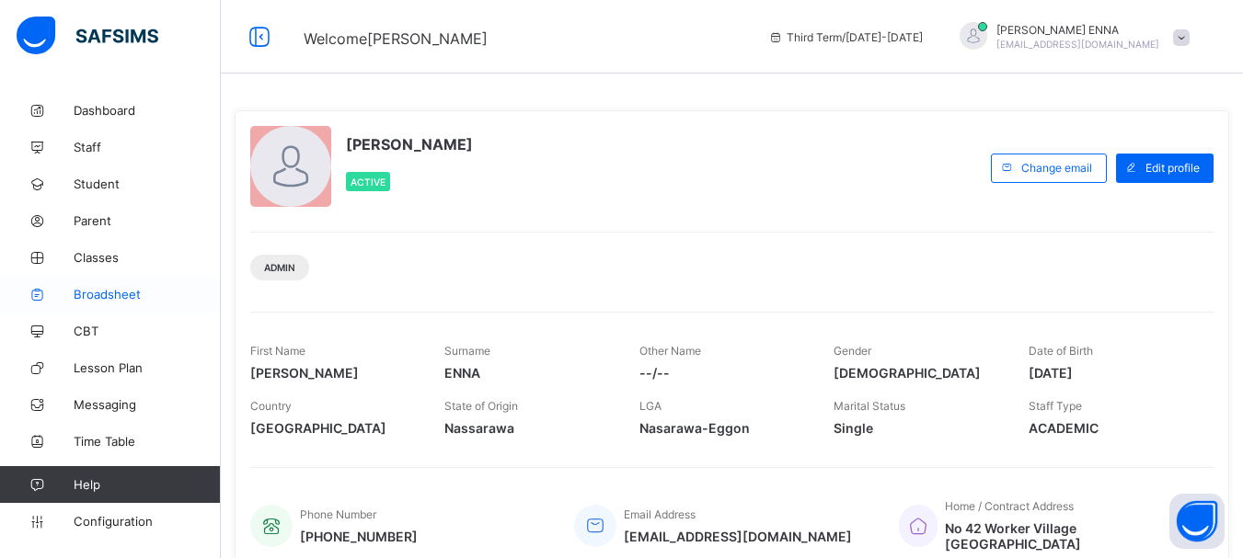
click at [116, 288] on span "Broadsheet" at bounding box center [147, 294] width 147 height 15
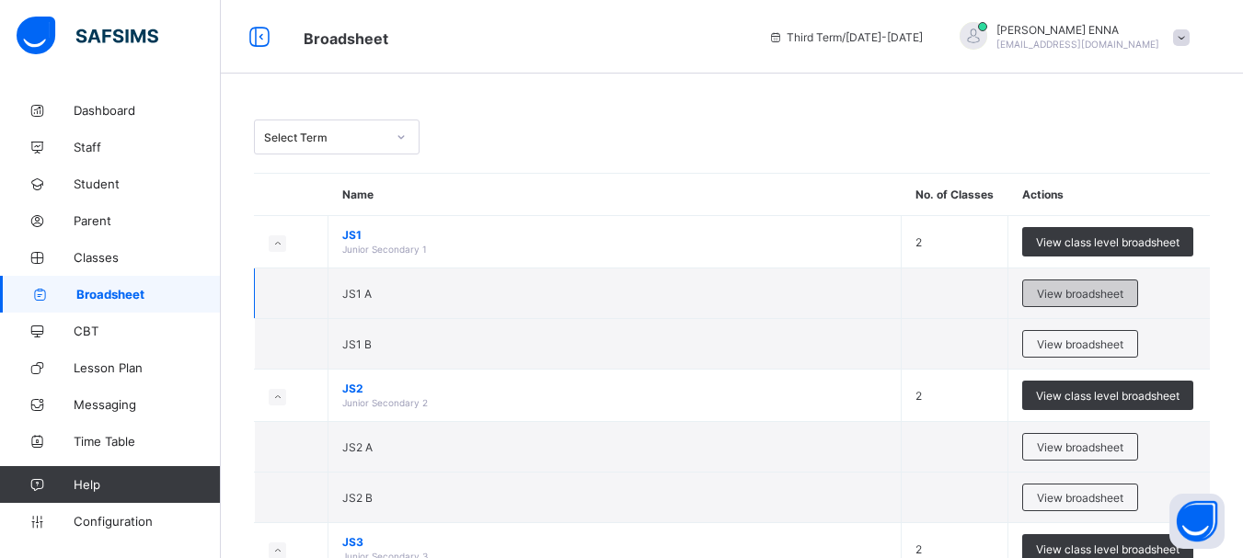
click at [1099, 289] on span "View broadsheet" at bounding box center [1080, 294] width 86 height 14
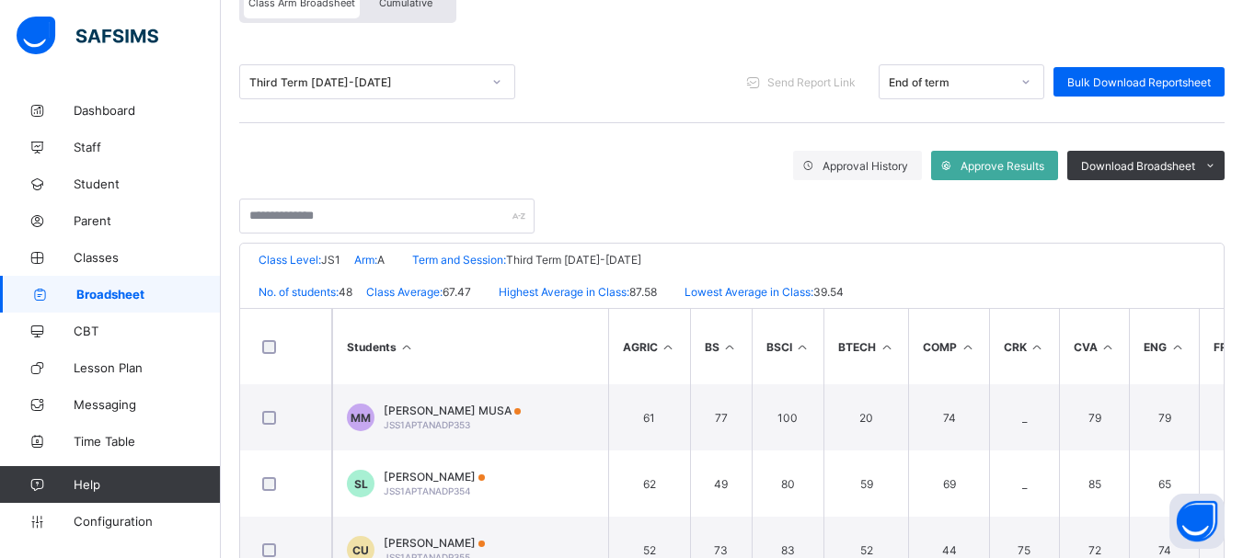
scroll to position [436, 0]
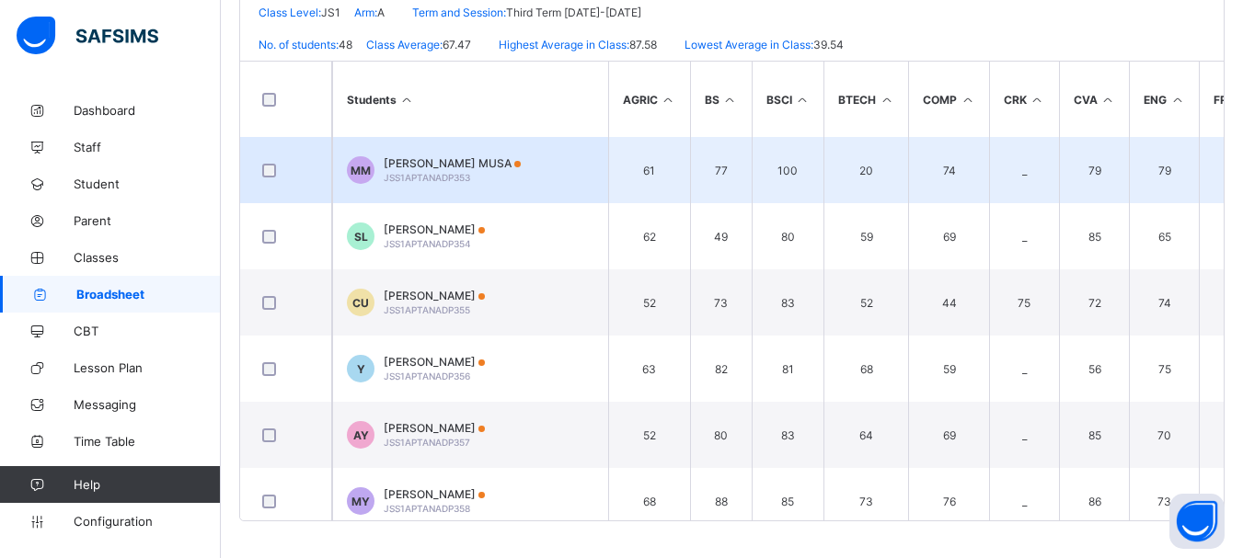
click at [483, 159] on span "[PERSON_NAME] MUSA" at bounding box center [452, 163] width 137 height 14
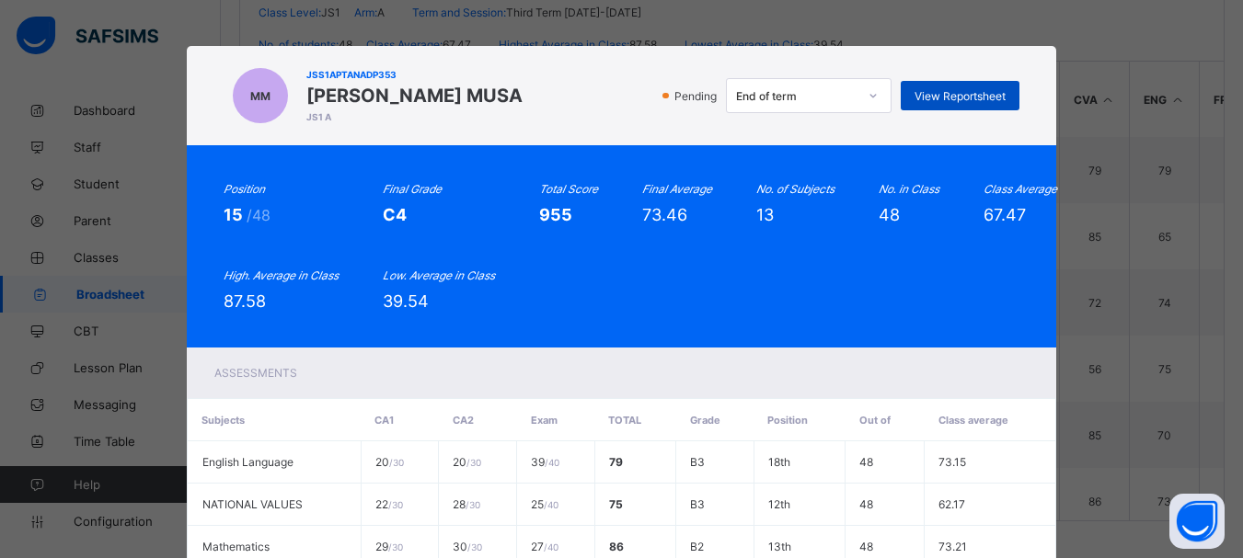
click at [966, 87] on div "View Reportsheet" at bounding box center [960, 95] width 119 height 29
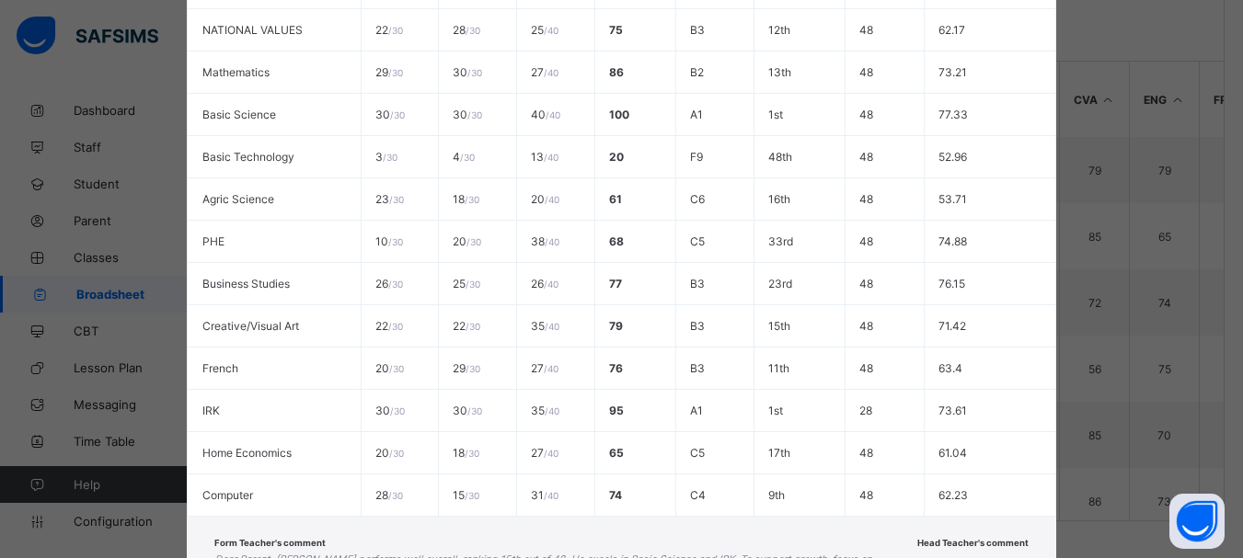
scroll to position [625, 0]
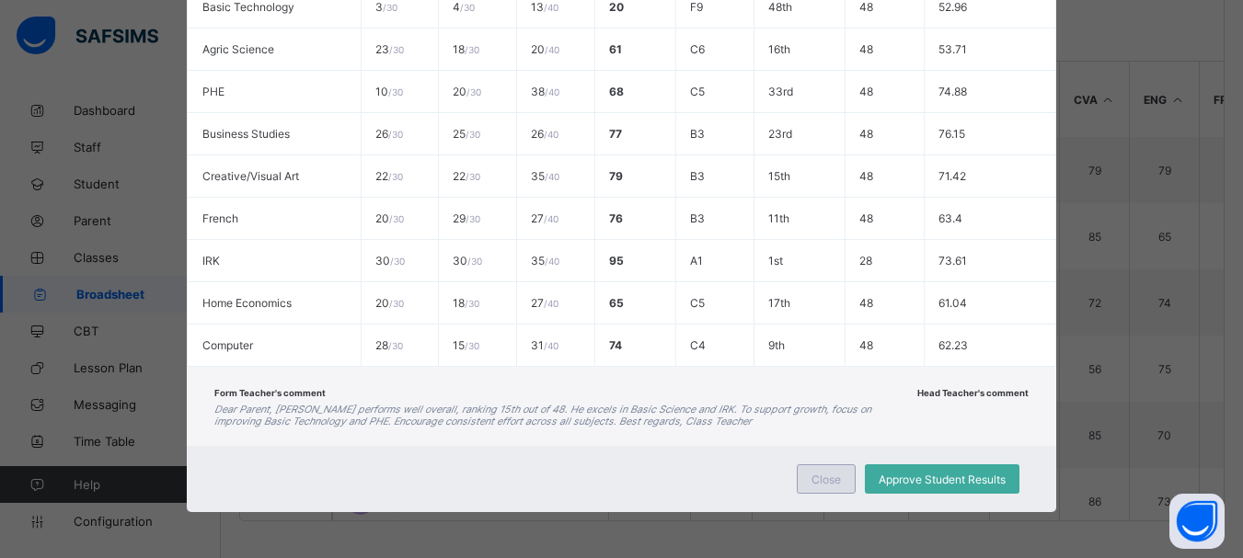
click at [826, 485] on span "Close" at bounding box center [825, 480] width 29 height 14
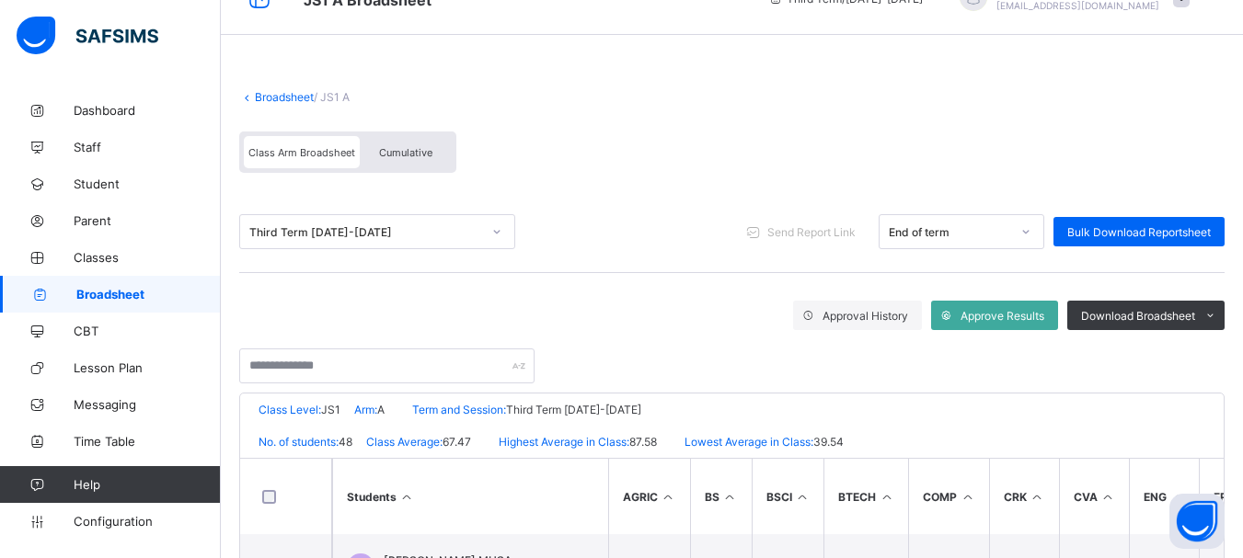
scroll to position [0, 0]
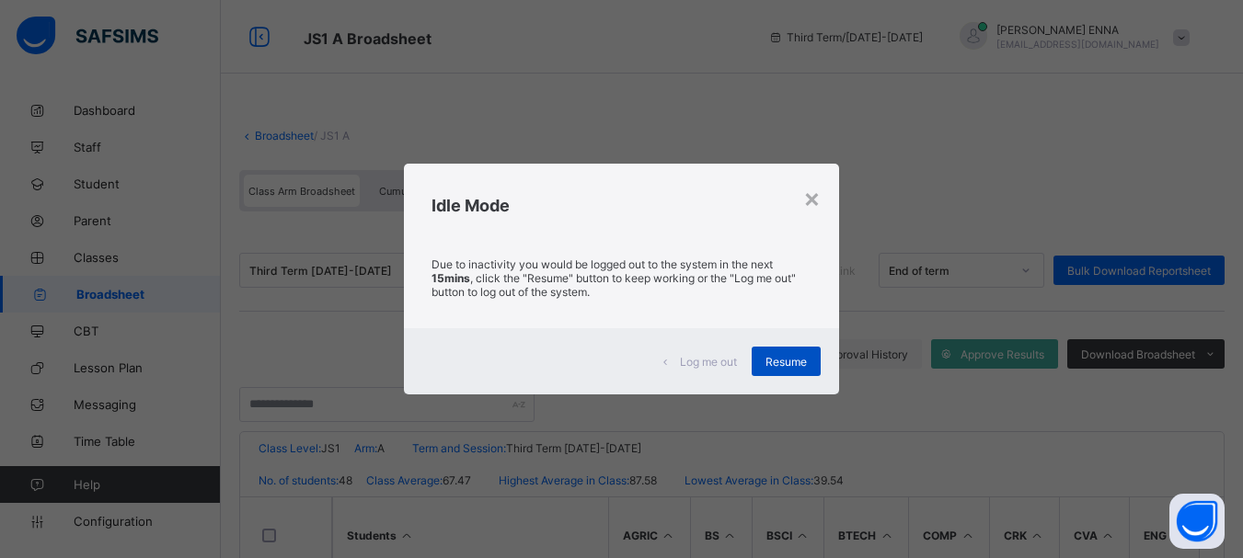
click at [788, 355] on span "Resume" at bounding box center [785, 362] width 41 height 14
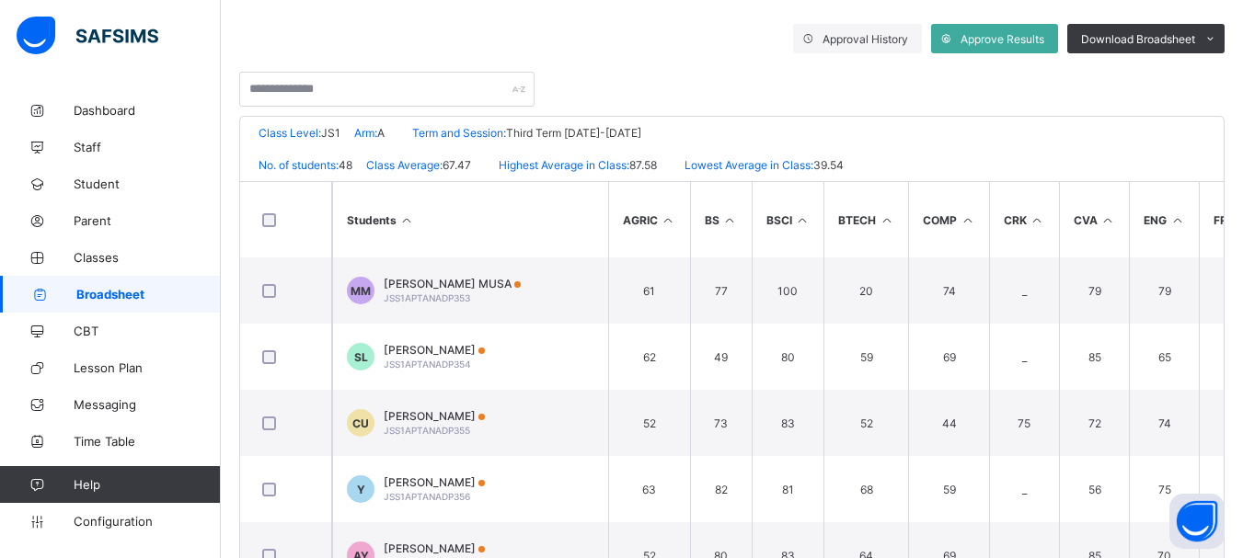
scroll to position [321, 0]
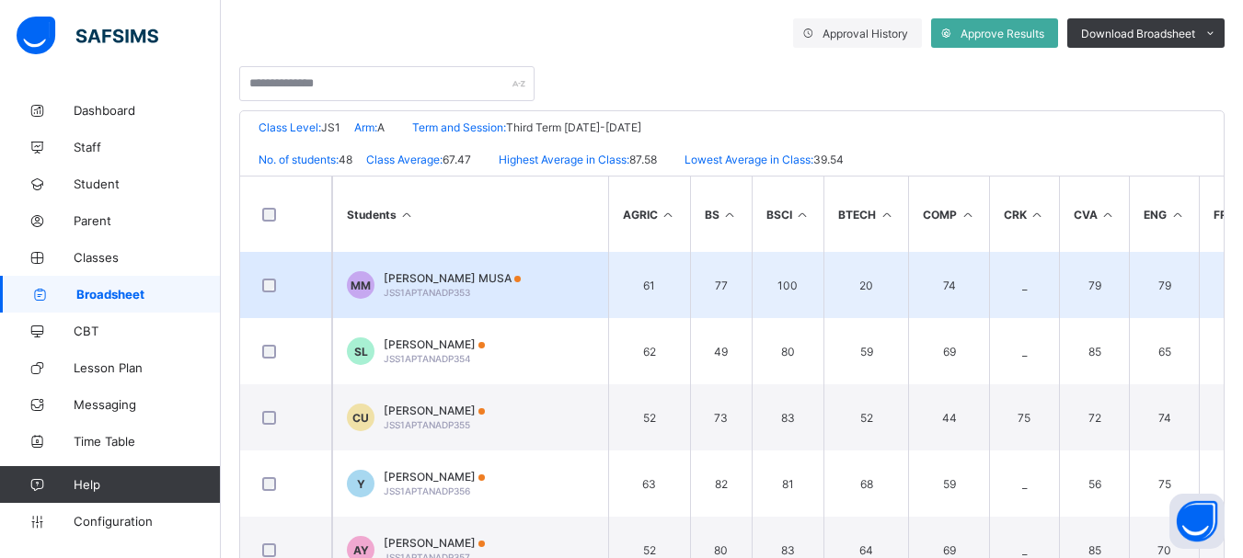
click at [464, 274] on span "[PERSON_NAME] MUSA" at bounding box center [452, 278] width 137 height 14
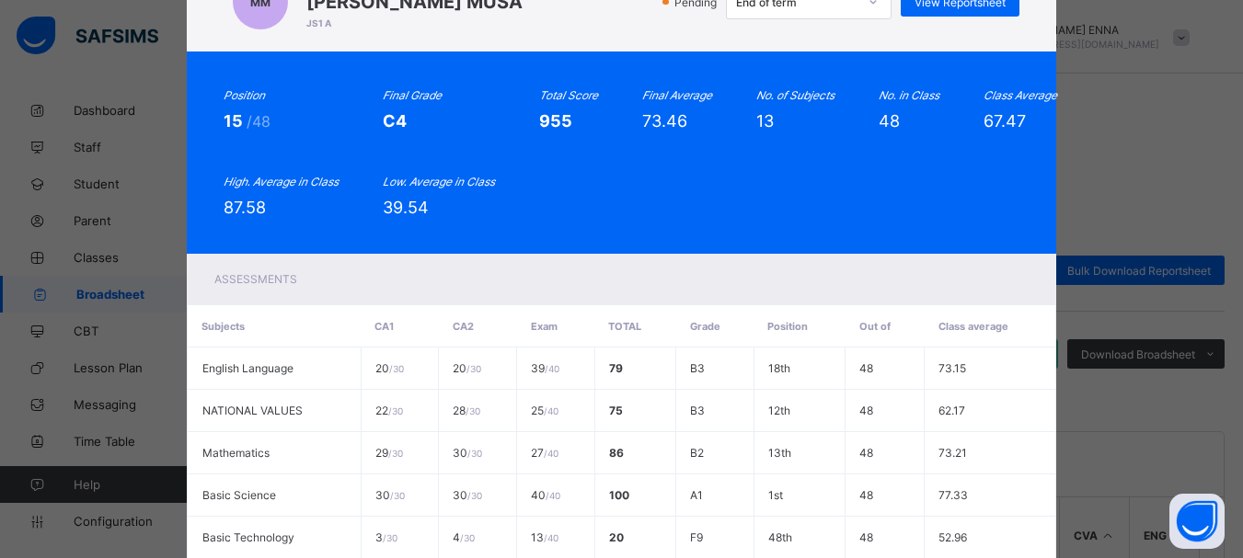
scroll to position [68, 0]
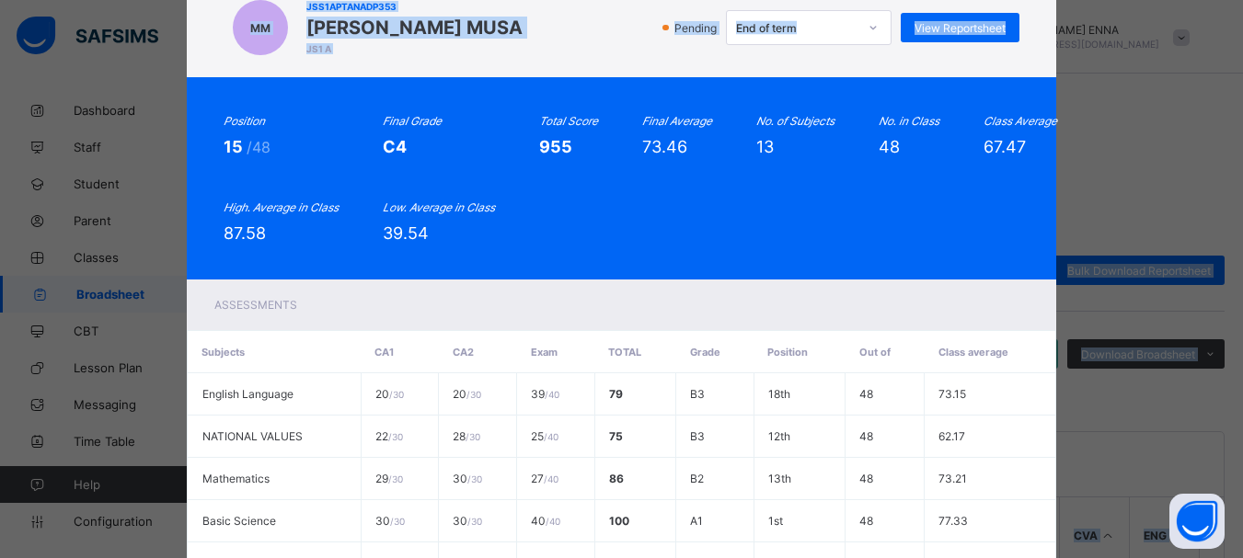
drag, startPoint x: 1233, startPoint y: 66, endPoint x: 1236, endPoint y: -28, distance: 93.9
click at [1236, 0] on html "JS1 A Broadsheet Third Term / [DATE]-[DATE] [PERSON_NAME] [EMAIL_ADDRESS][DOMAI…" at bounding box center [621, 497] width 1243 height 994
click at [1040, 47] on div "MM JSS1APTANADP353 [PERSON_NAME] MUSA JS1 A Pending End of term View Reportsheet" at bounding box center [622, 27] width 870 height 99
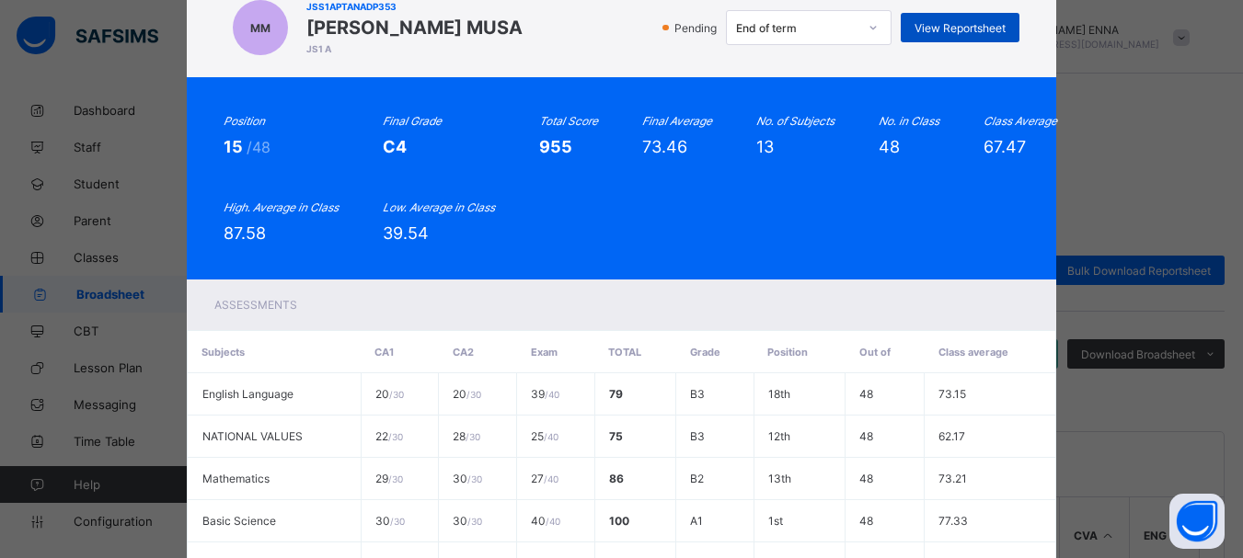
click at [970, 21] on span "View Reportsheet" at bounding box center [959, 28] width 91 height 14
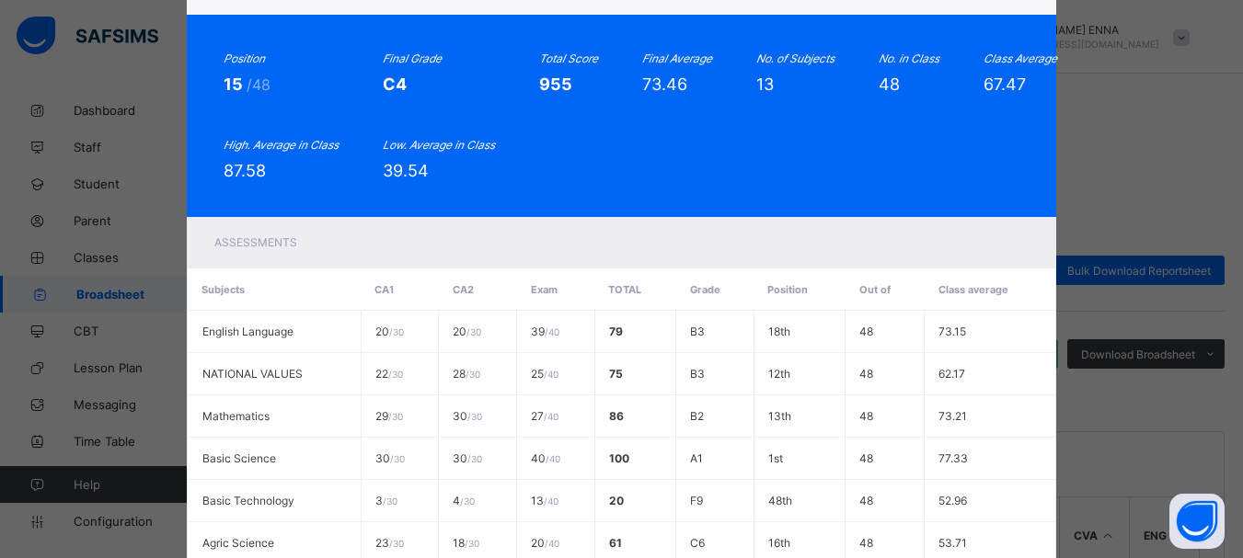
scroll to position [625, 0]
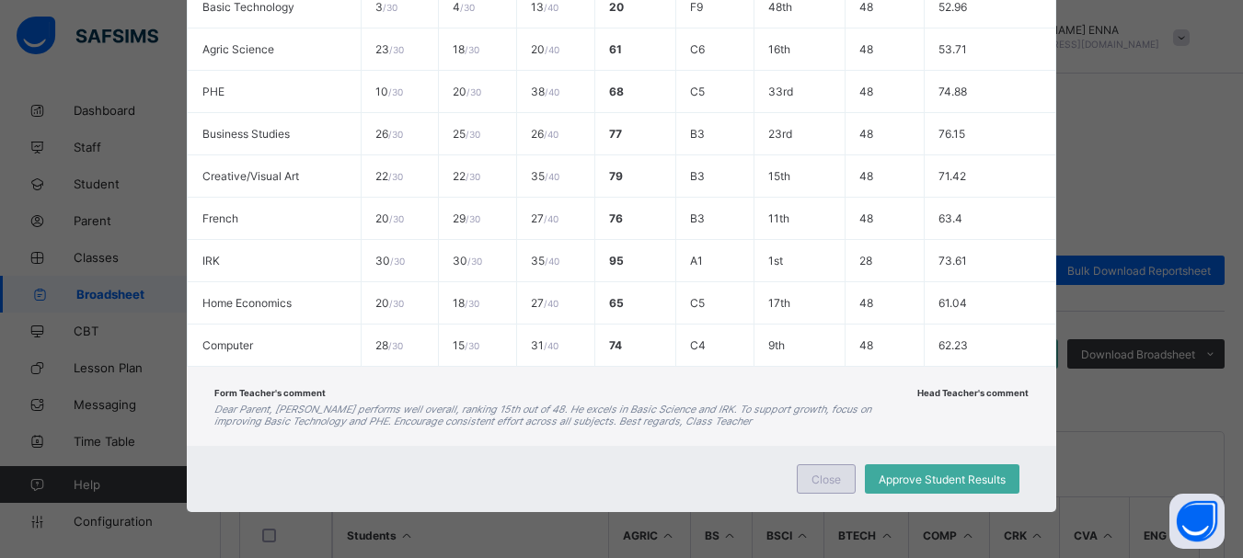
click at [823, 473] on span "Close" at bounding box center [825, 480] width 29 height 14
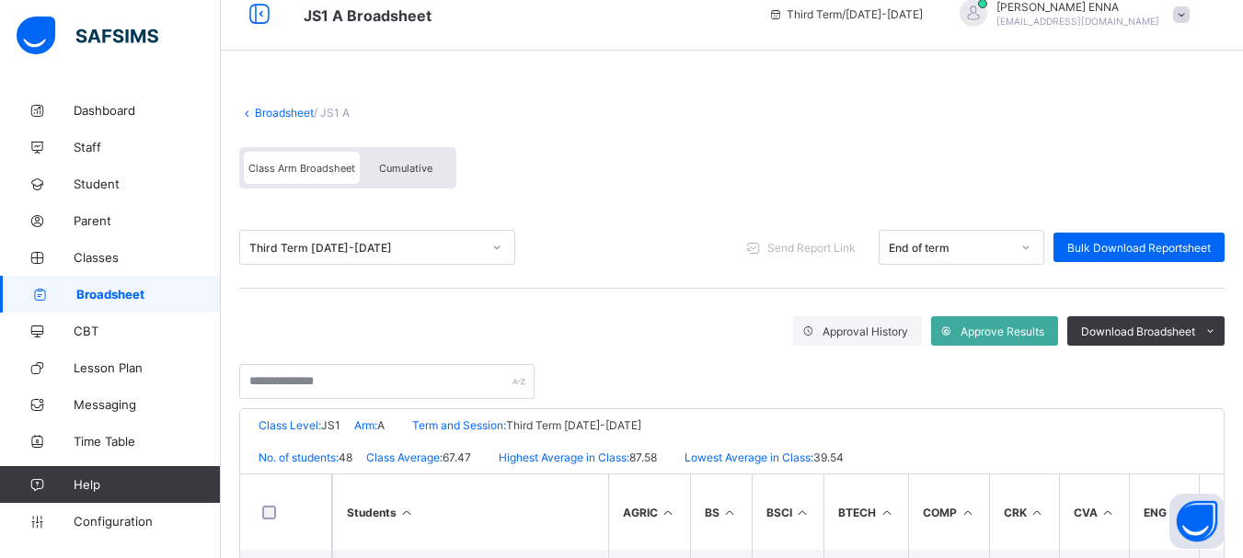
scroll to position [0, 0]
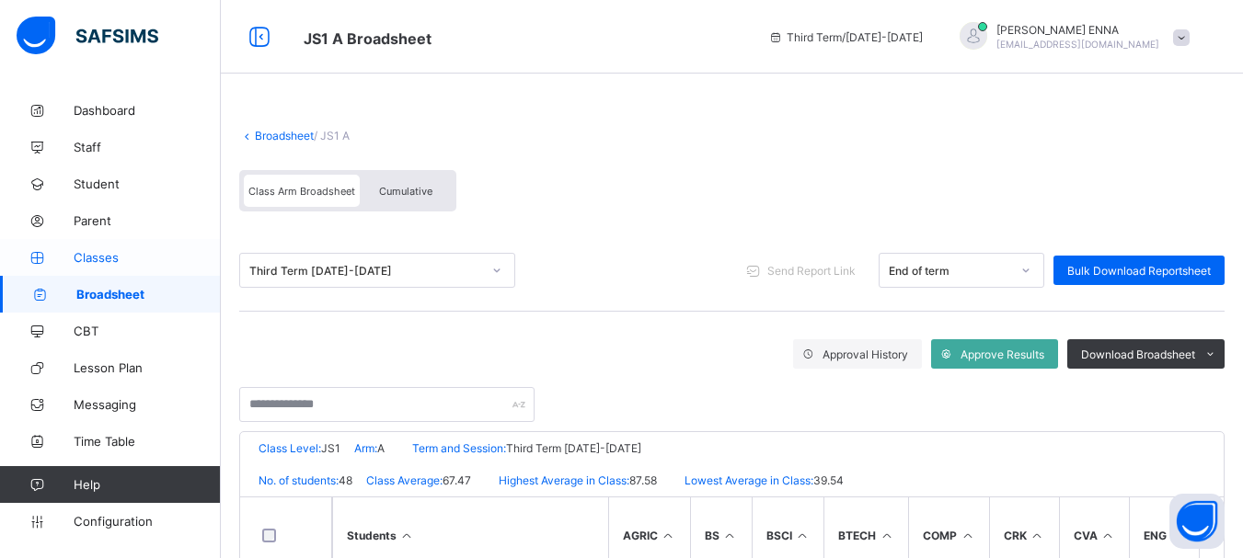
click at [81, 265] on link "Classes" at bounding box center [110, 257] width 221 height 37
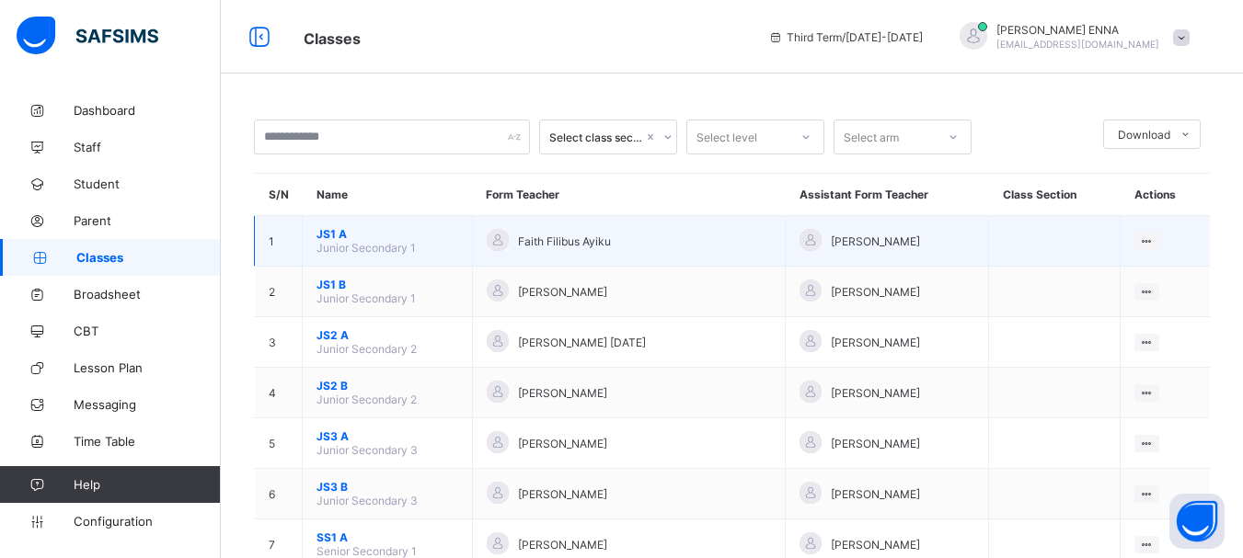
click at [335, 236] on span "JS1 A" at bounding box center [387, 234] width 142 height 14
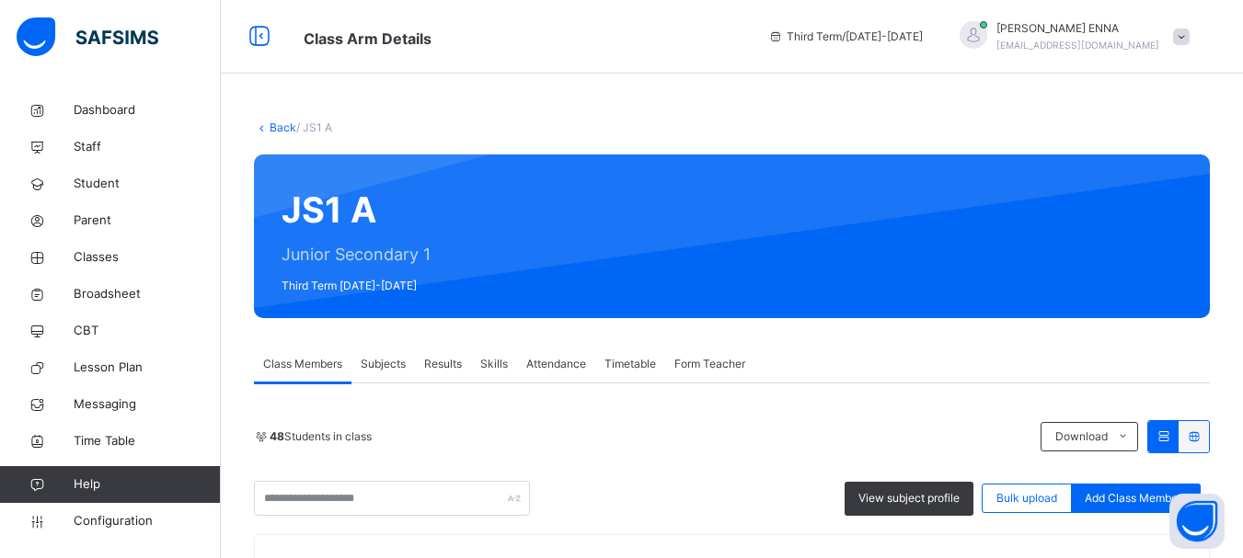
click at [456, 364] on span "Results" at bounding box center [443, 364] width 38 height 17
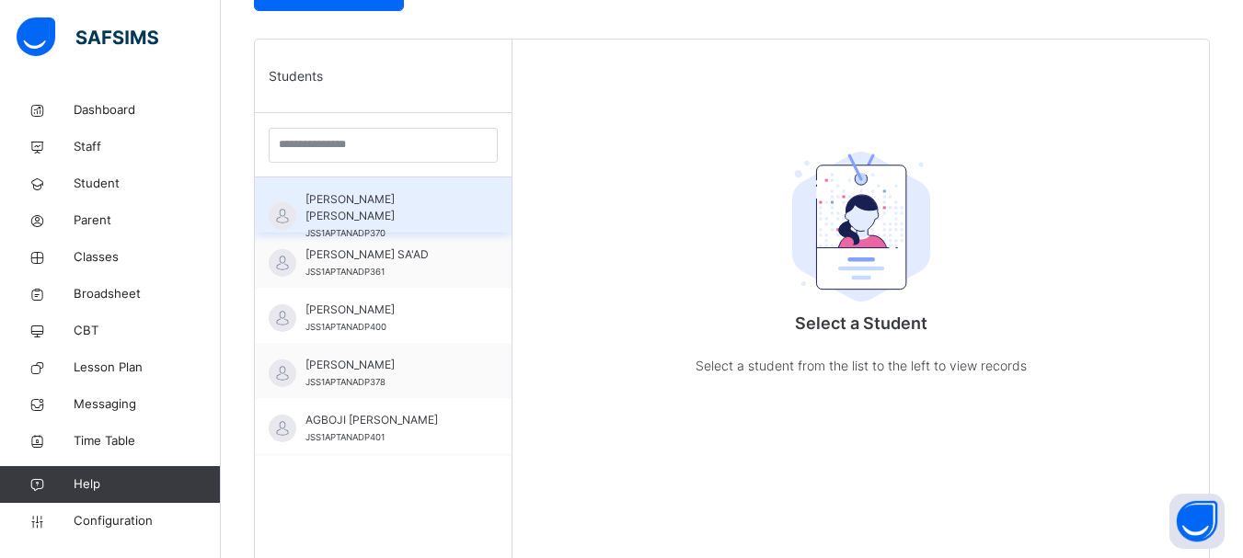
click at [377, 202] on span "[PERSON_NAME] [PERSON_NAME]" at bounding box center [387, 207] width 165 height 33
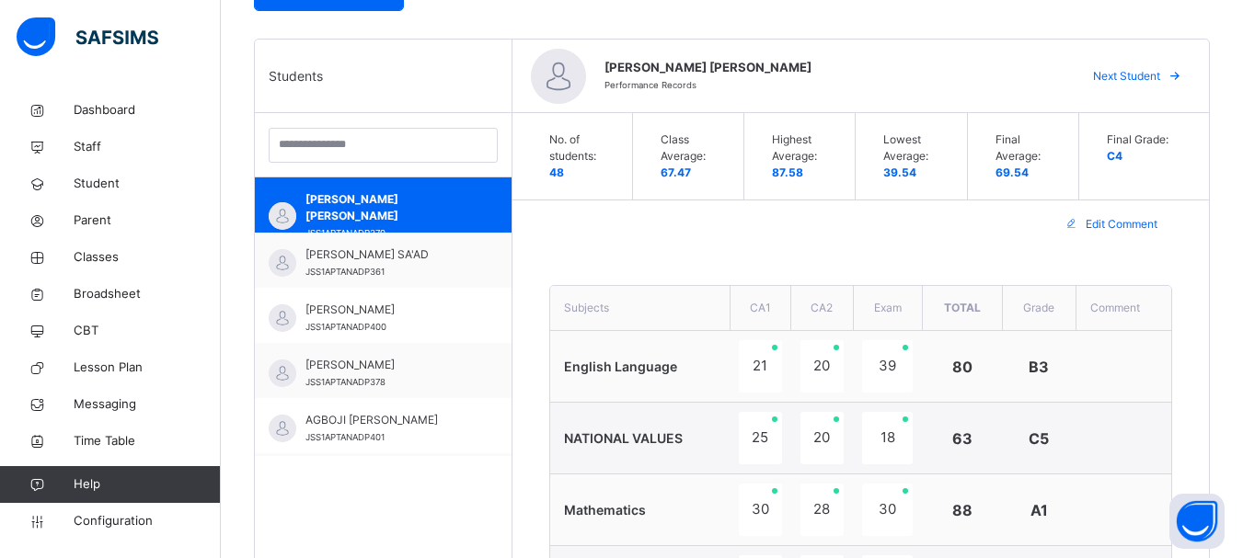
type textarea "**********"
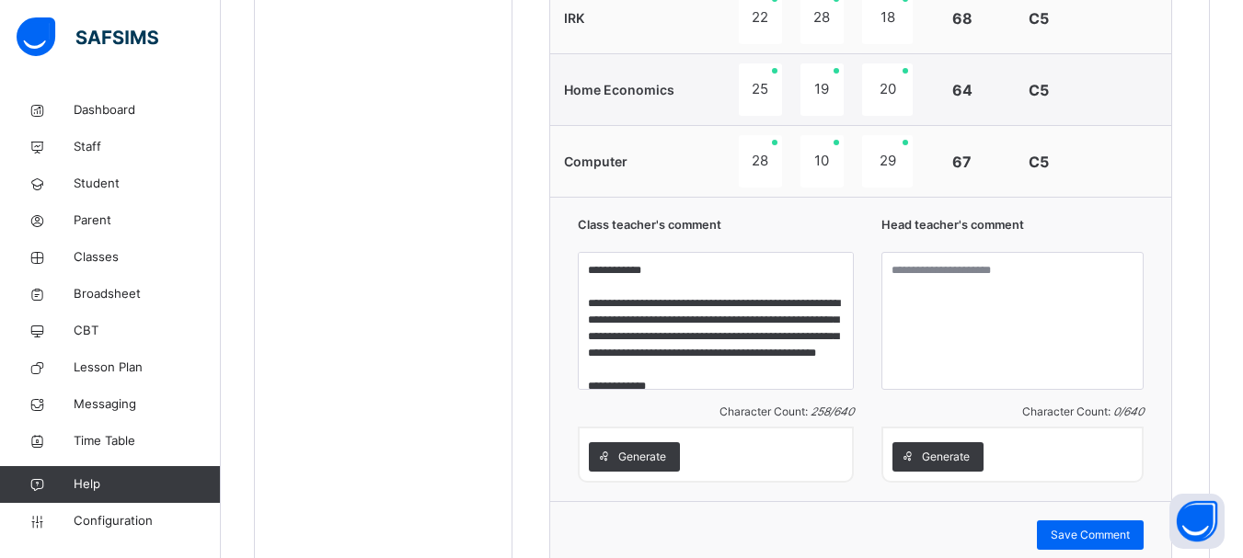
scroll to position [1555, 0]
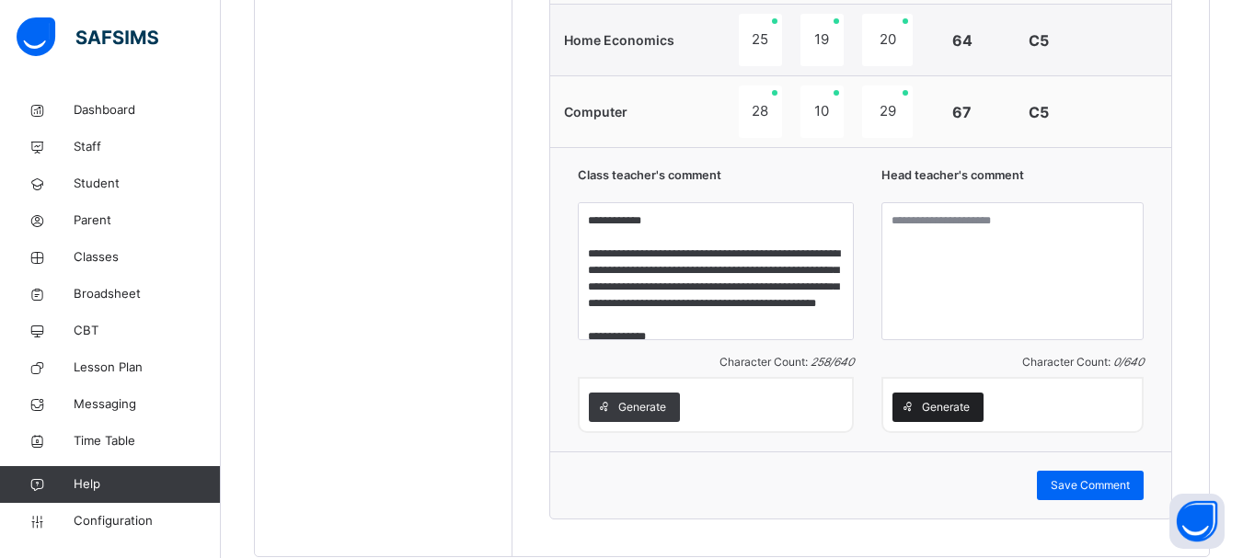
click at [962, 406] on span "Generate" at bounding box center [946, 407] width 48 height 17
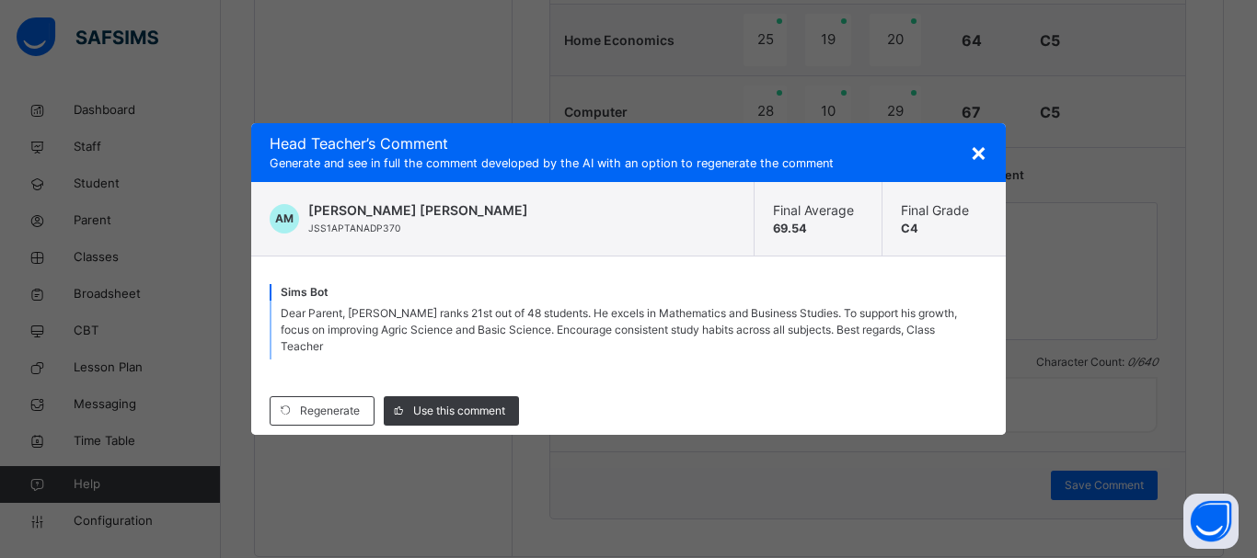
click at [980, 166] on span "×" at bounding box center [978, 151] width 17 height 31
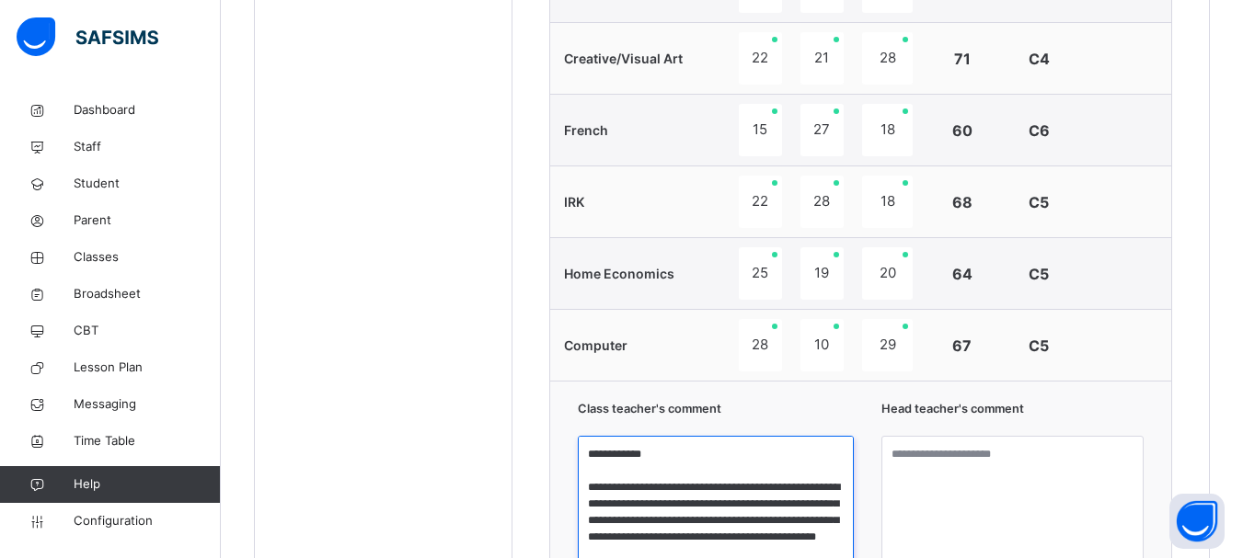
scroll to position [1609, 0]
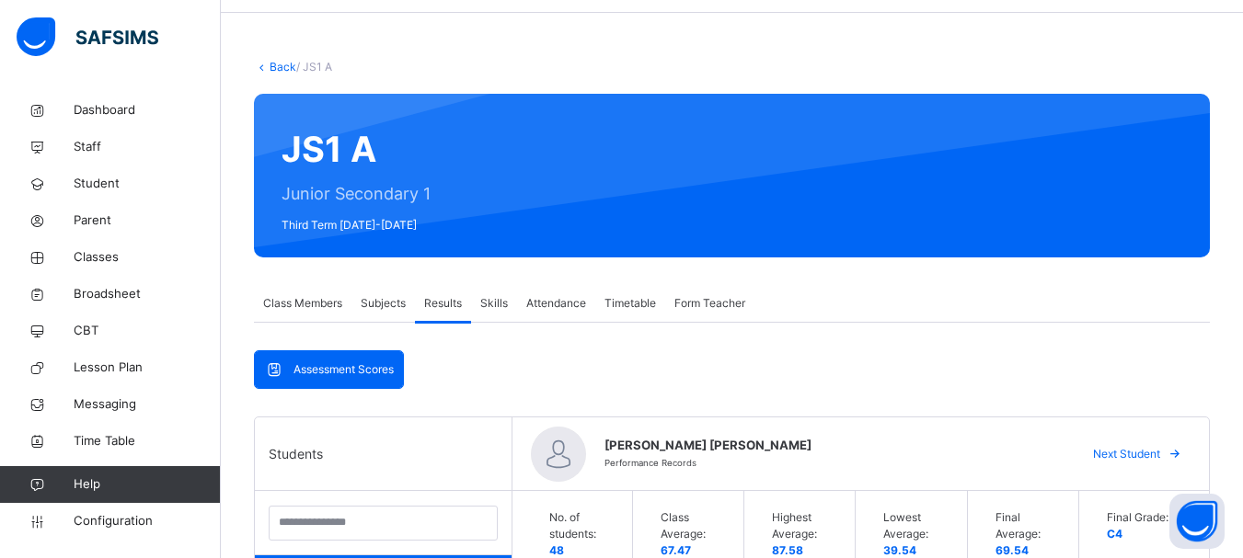
scroll to position [0, 0]
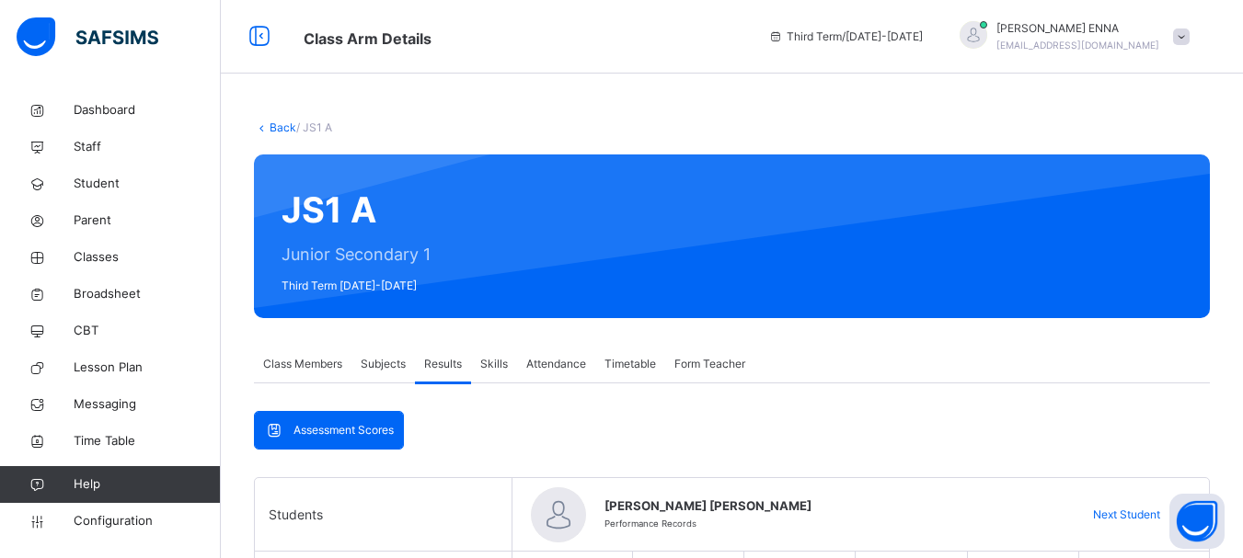
click at [280, 127] on link "Back" at bounding box center [283, 128] width 27 height 14
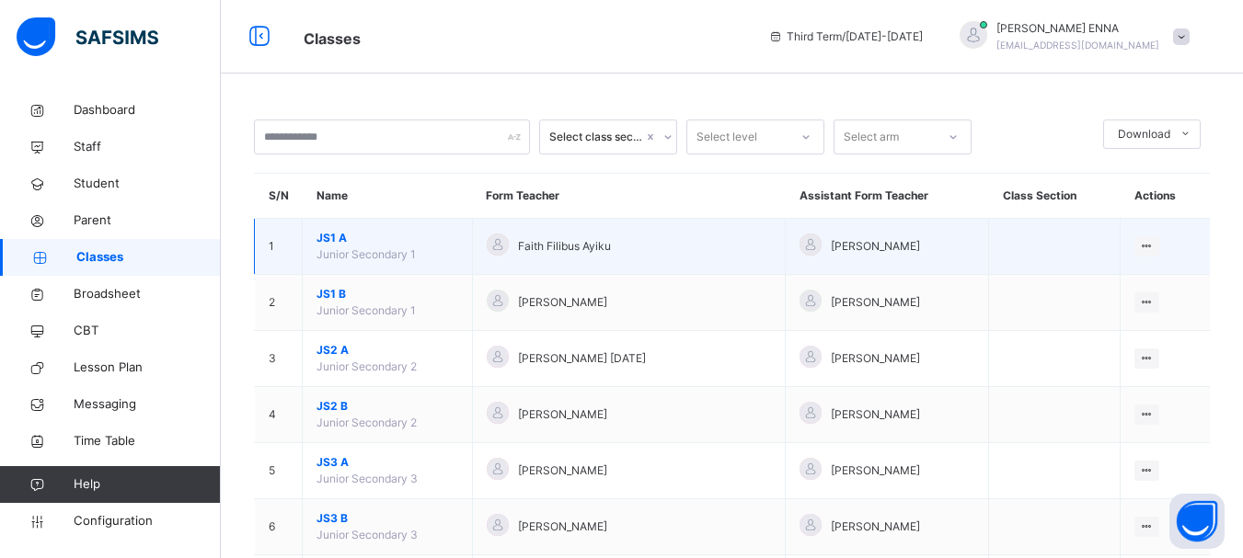
click at [332, 234] on span "JS1 A" at bounding box center [387, 238] width 142 height 17
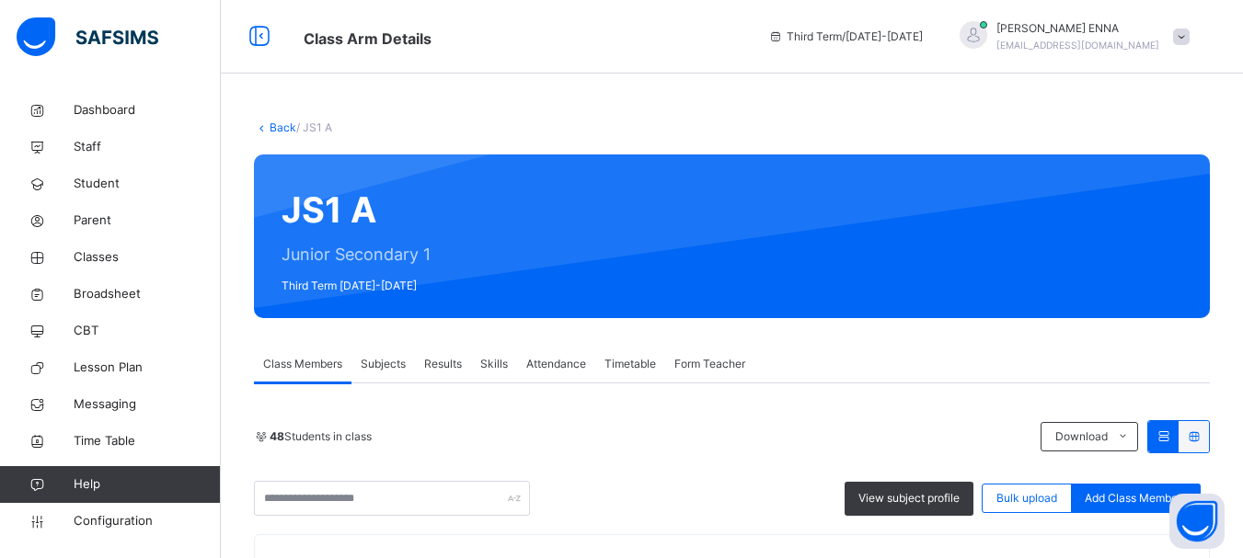
scroll to position [167, 0]
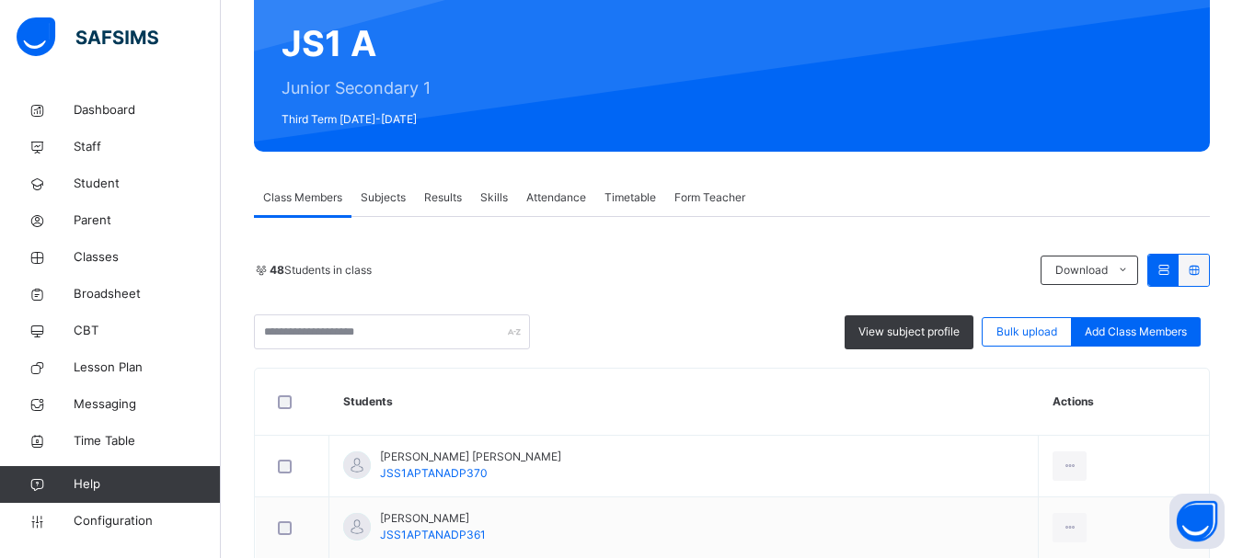
click at [453, 200] on span "Results" at bounding box center [443, 198] width 38 height 17
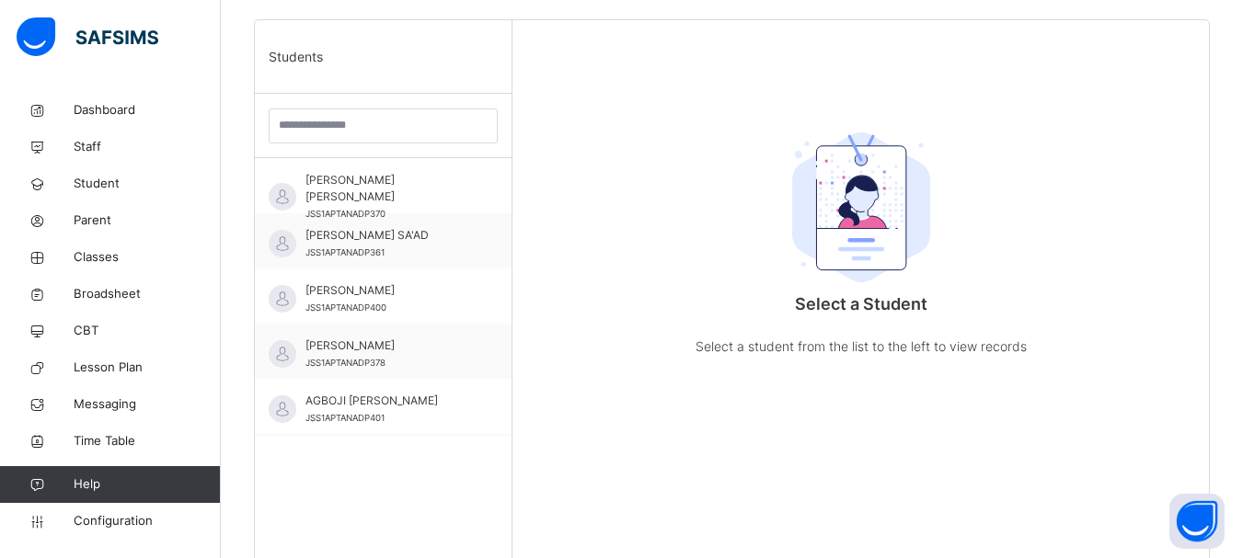
scroll to position [504, 0]
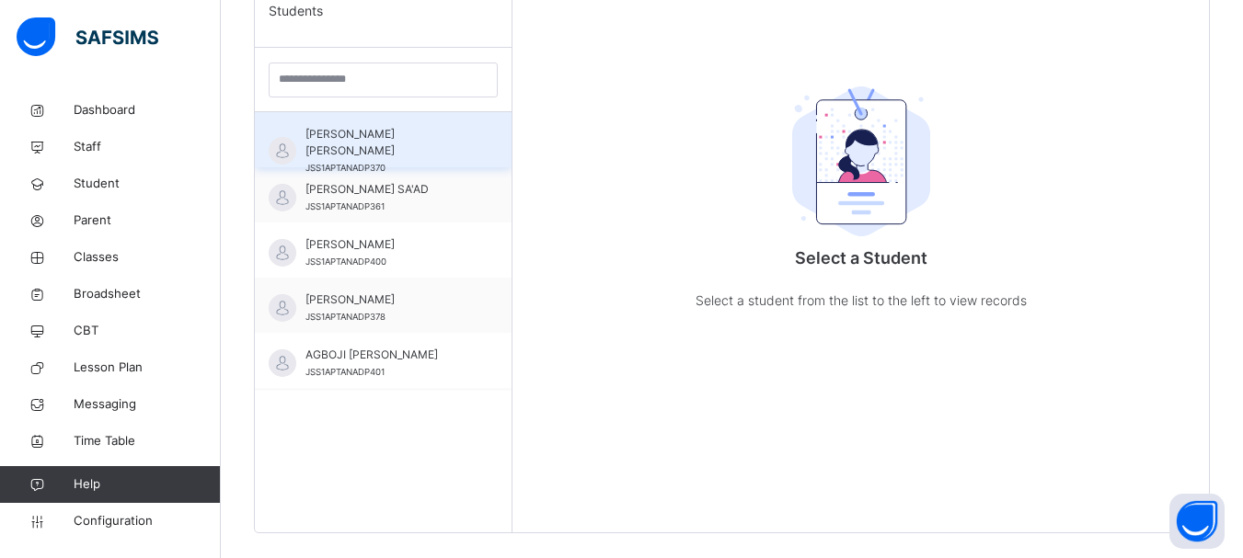
click at [366, 138] on span "[PERSON_NAME] [PERSON_NAME]" at bounding box center [387, 142] width 165 height 33
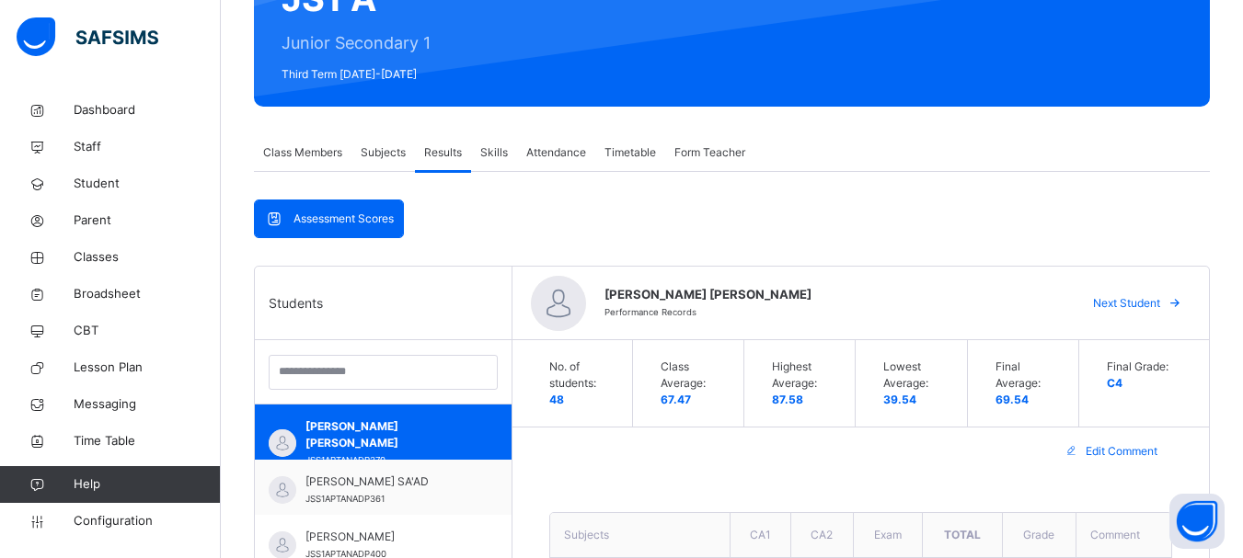
scroll to position [208, 0]
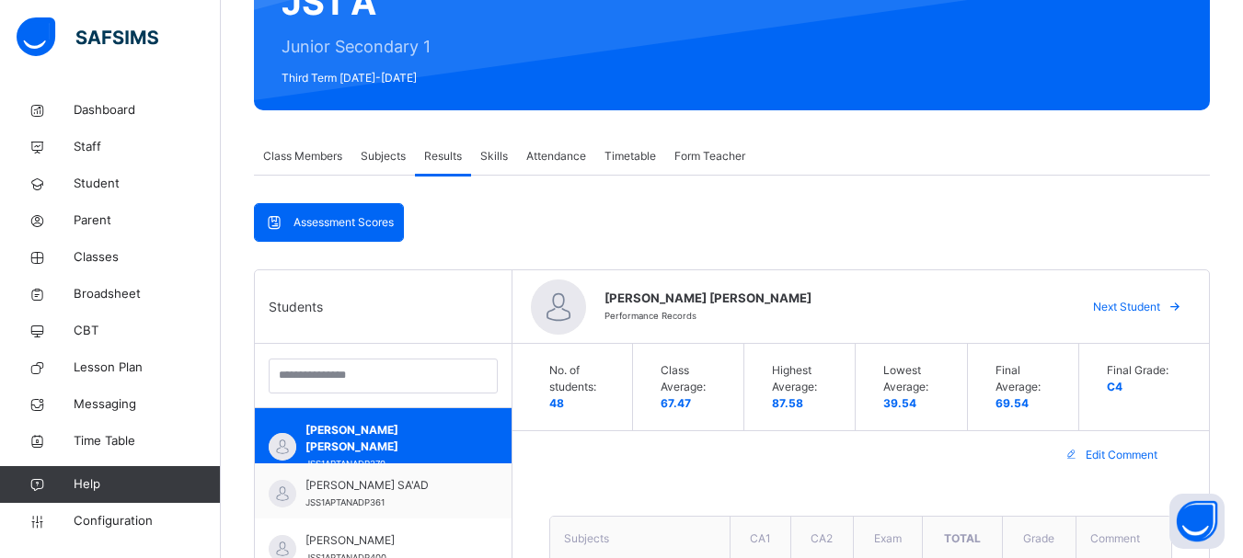
click at [816, 305] on span "[PERSON_NAME] [PERSON_NAME]" at bounding box center [831, 299] width 455 height 18
drag, startPoint x: 816, startPoint y: 305, endPoint x: 610, endPoint y: 302, distance: 206.1
click at [610, 302] on span "[PERSON_NAME] [PERSON_NAME]" at bounding box center [831, 299] width 455 height 18
copy span "[PERSON_NAME] [PERSON_NAME]"
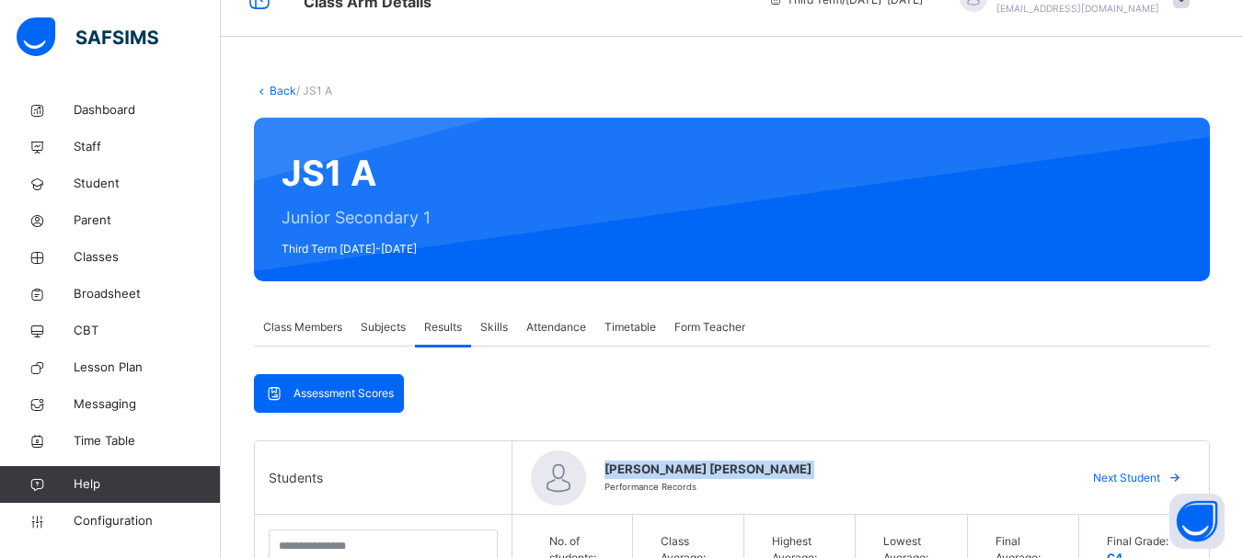
scroll to position [0, 0]
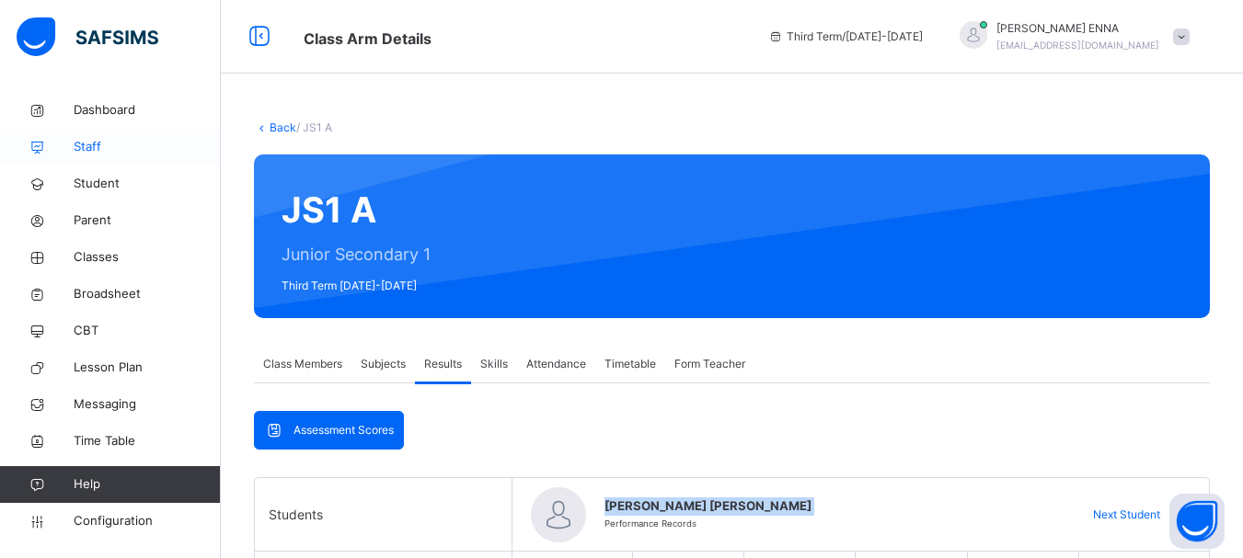
click at [97, 149] on span "Staff" at bounding box center [147, 147] width 147 height 18
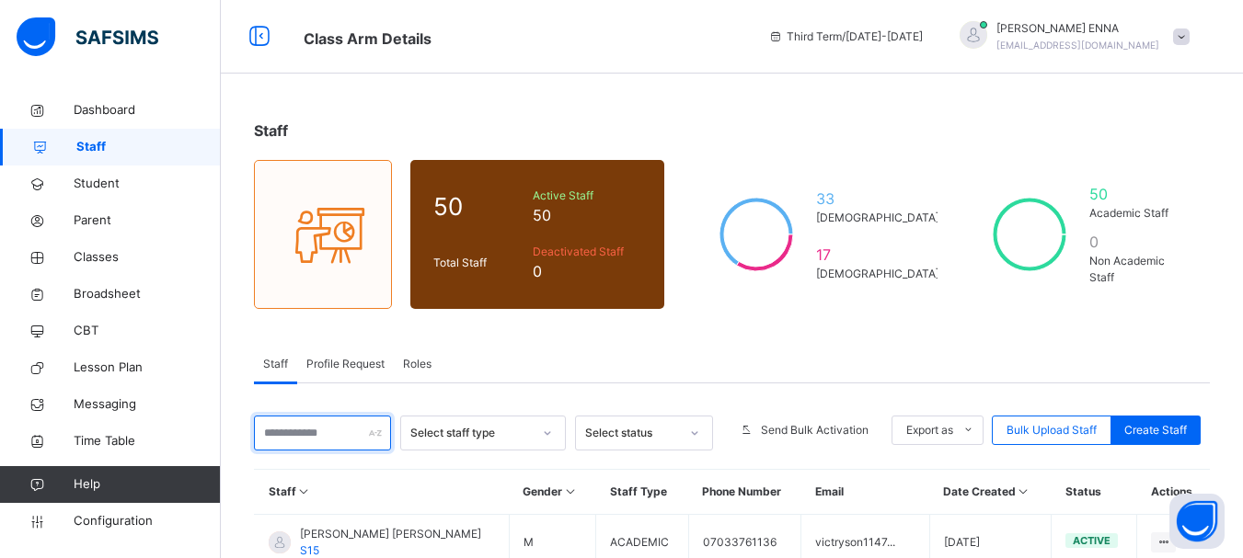
click at [330, 443] on input "text" at bounding box center [322, 433] width 137 height 35
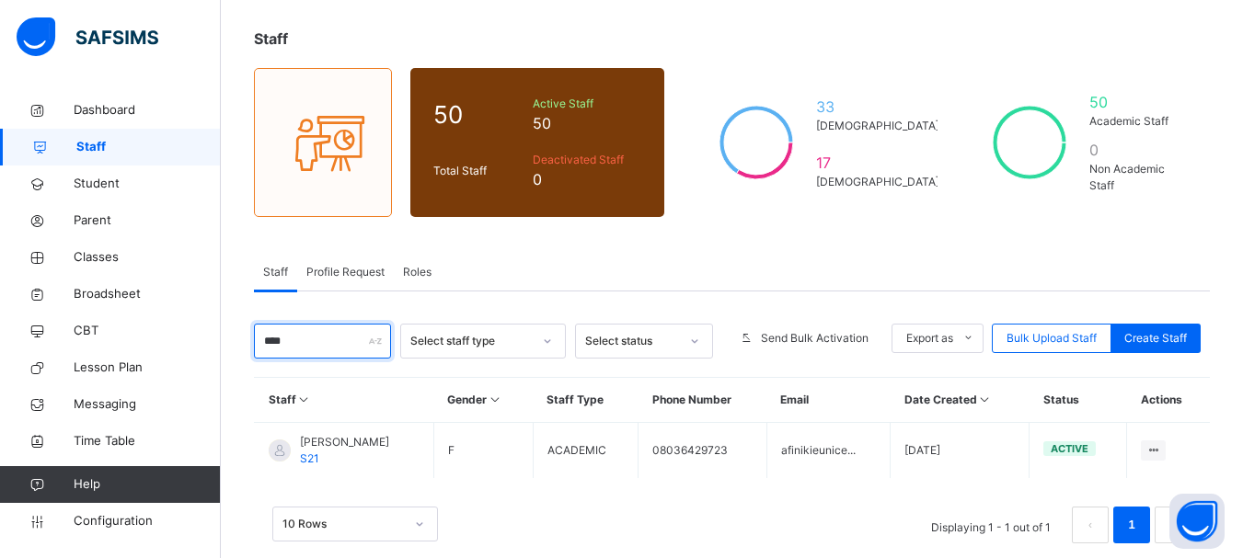
scroll to position [123, 0]
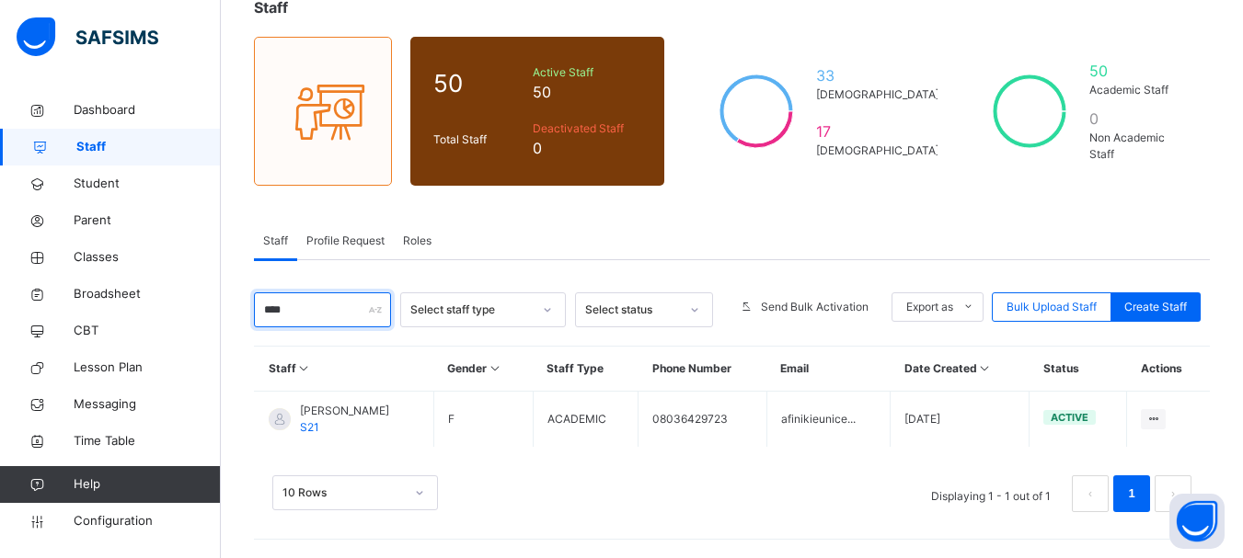
type input "****"
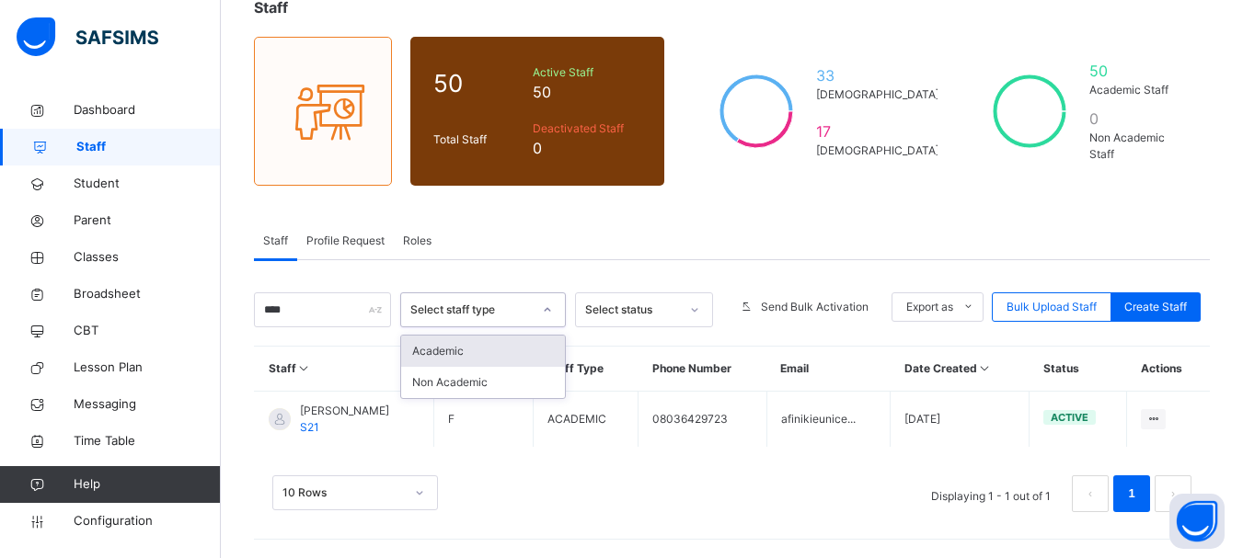
click at [553, 306] on icon at bounding box center [547, 310] width 11 height 18
click at [699, 306] on icon at bounding box center [694, 310] width 11 height 18
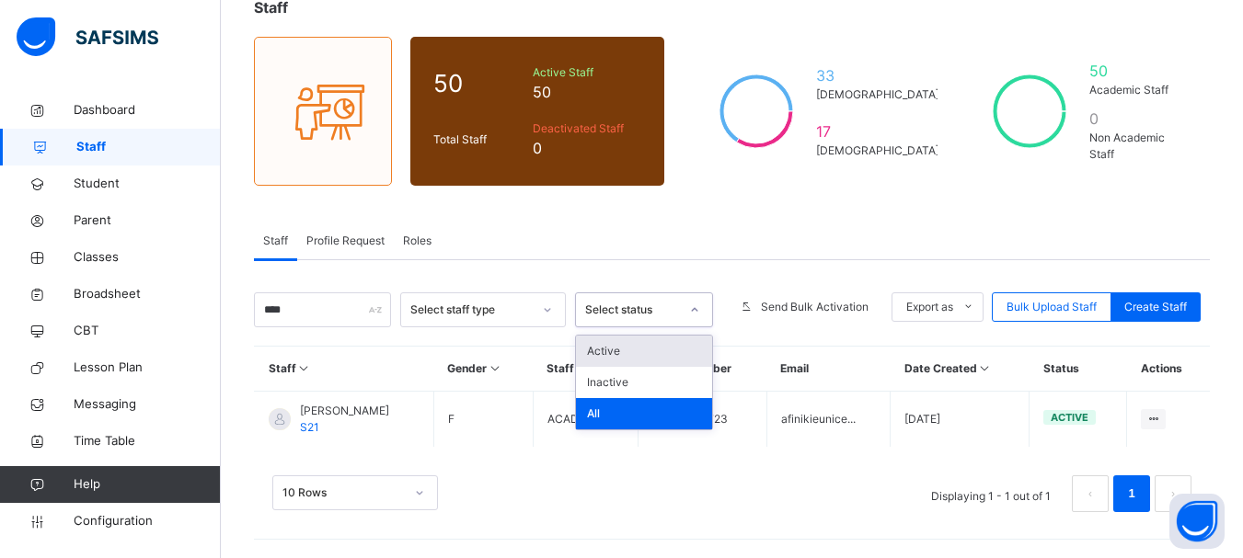
click at [699, 306] on icon at bounding box center [694, 310] width 11 height 18
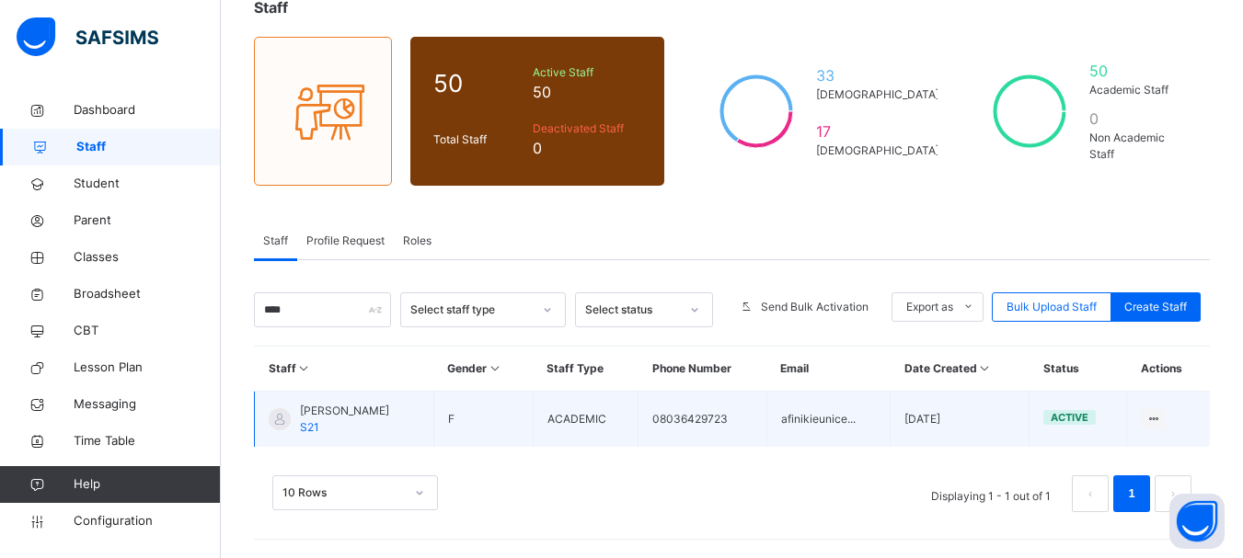
click at [355, 415] on span "[PERSON_NAME]" at bounding box center [344, 411] width 89 height 17
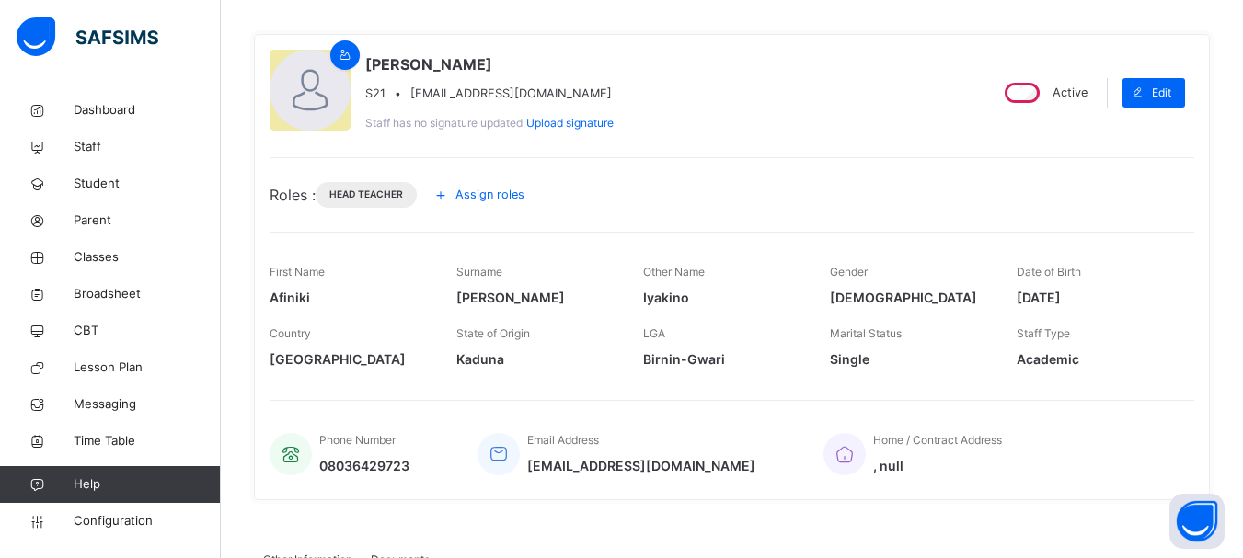
scroll to position [138, 0]
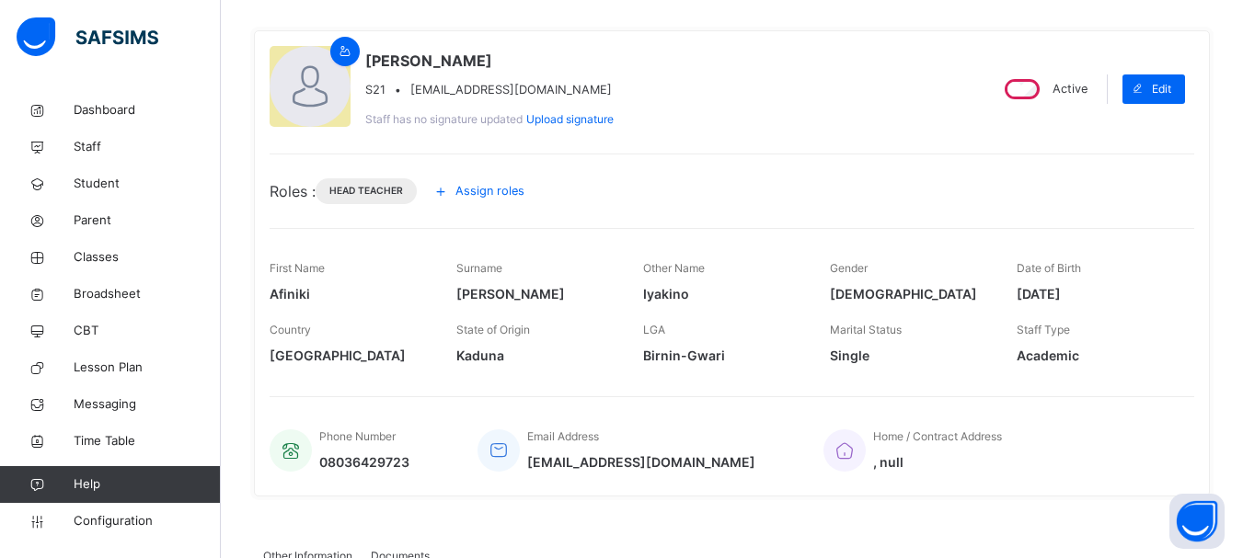
click at [449, 190] on icon at bounding box center [441, 191] width 20 height 22
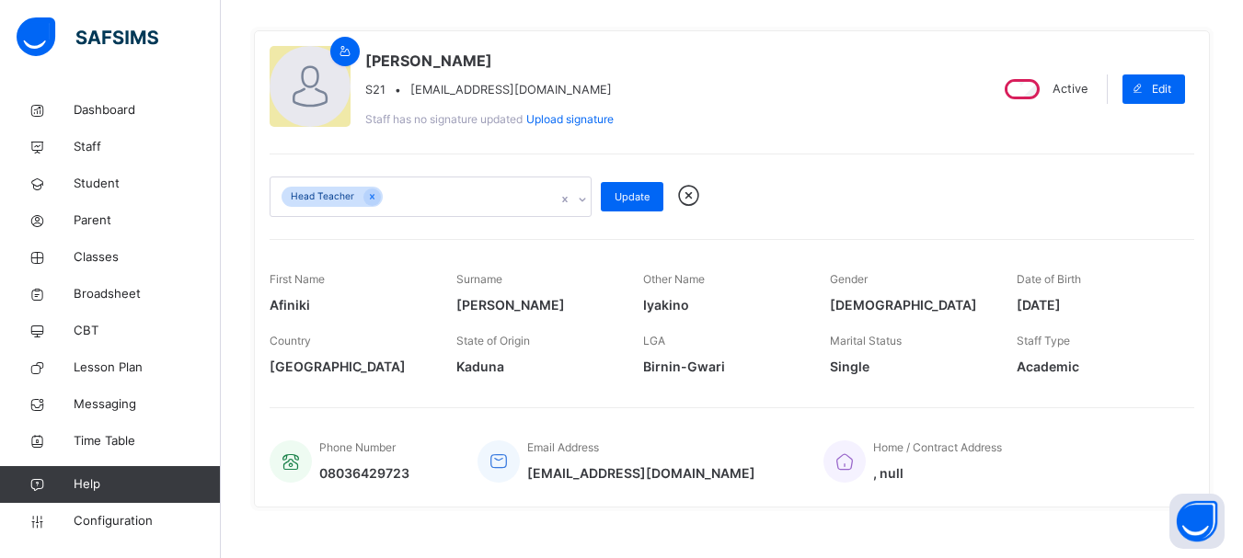
click at [456, 200] on div "Head Teacher" at bounding box center [412, 197] width 285 height 39
type input "*"
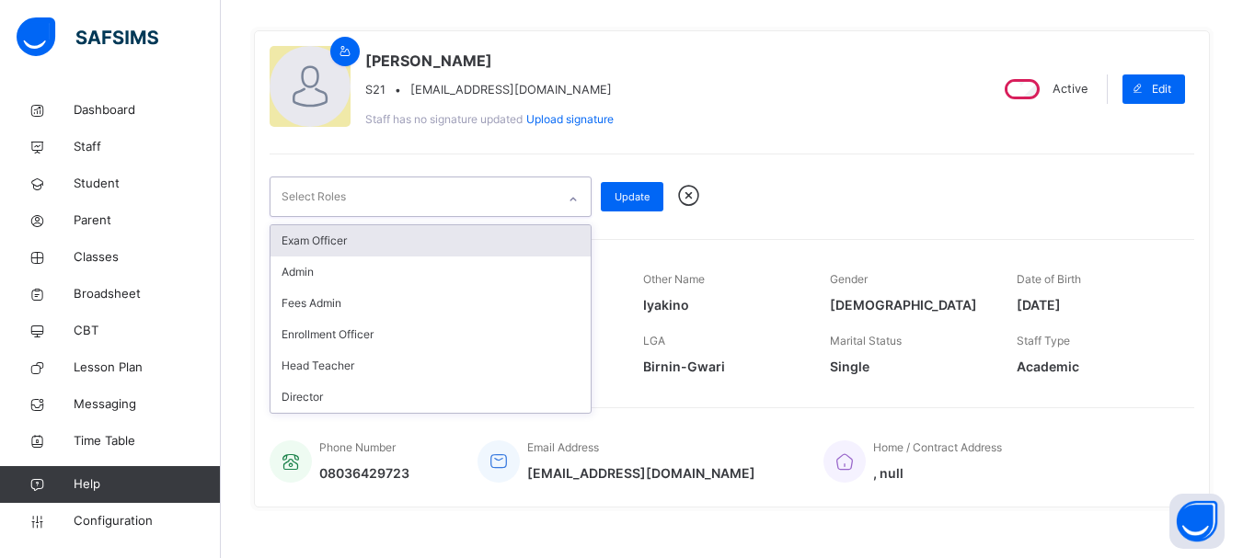
click at [691, 197] on icon at bounding box center [689, 196] width 32 height 28
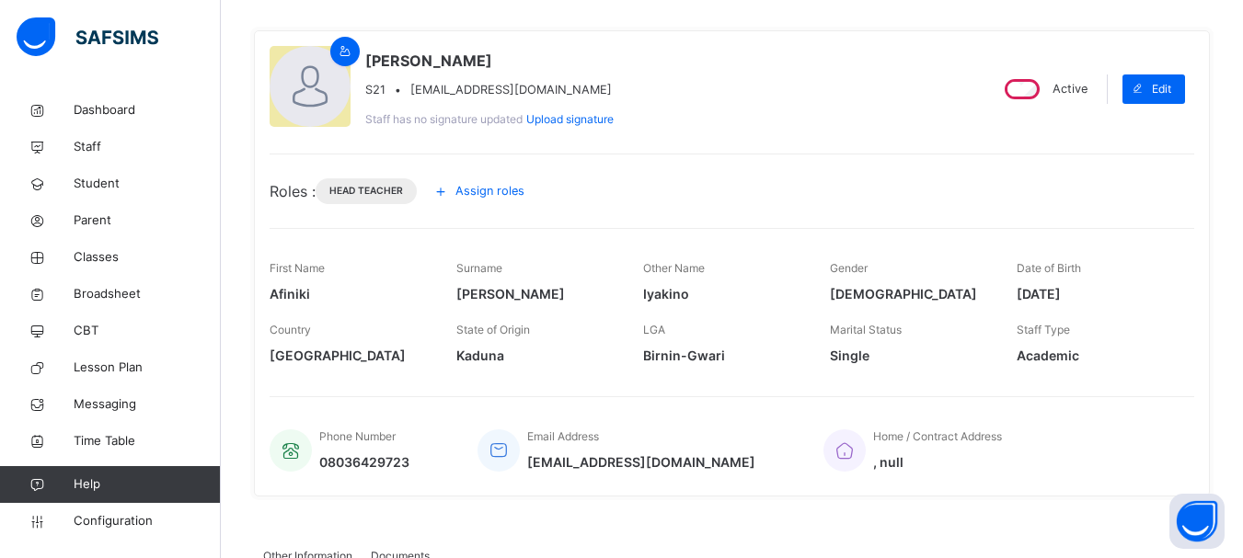
click at [449, 190] on icon at bounding box center [441, 191] width 20 height 22
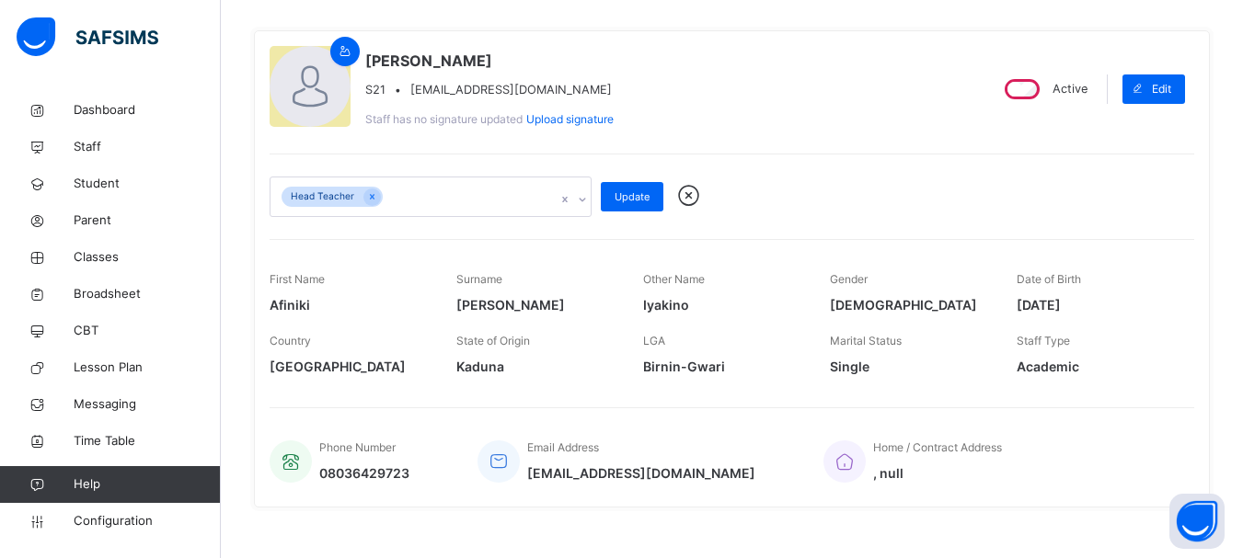
click at [454, 194] on div "Head Teacher" at bounding box center [412, 197] width 285 height 39
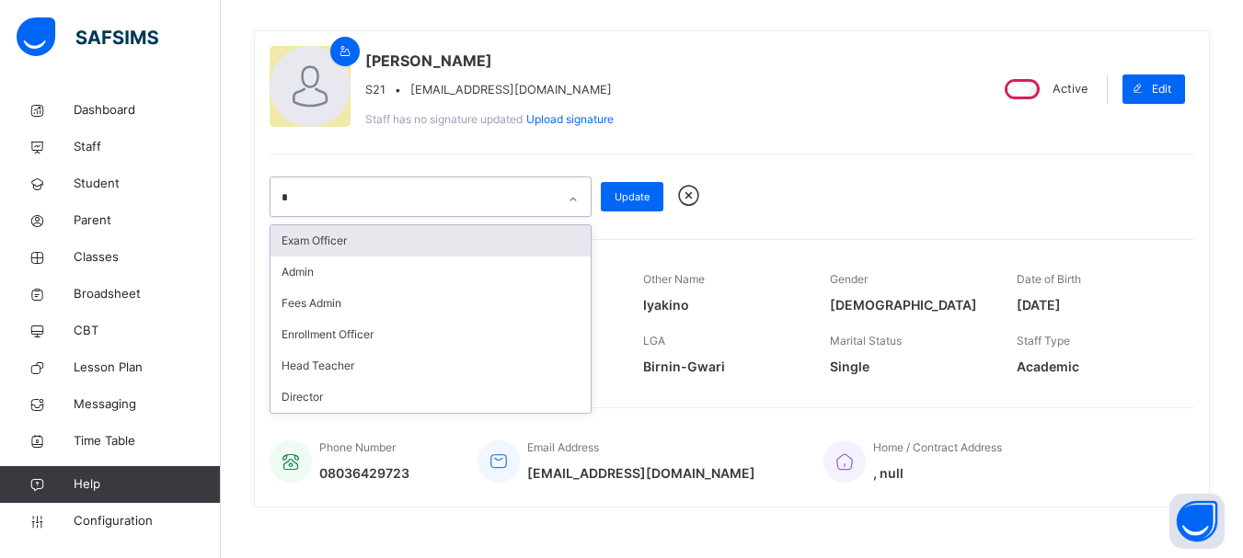
type input "**"
click at [692, 194] on icon at bounding box center [689, 196] width 32 height 28
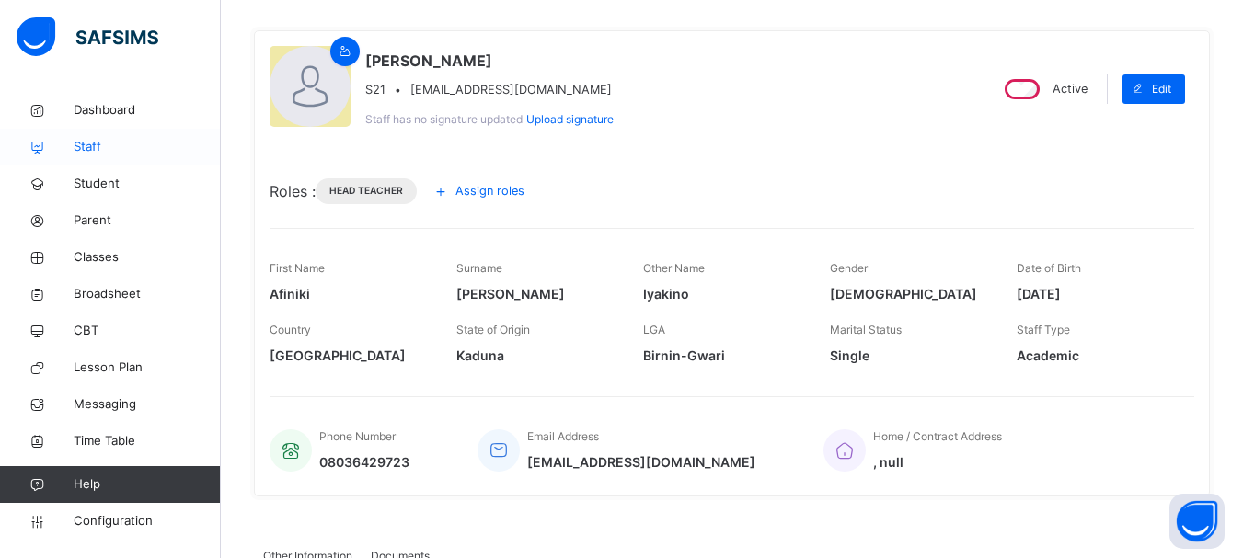
click at [90, 150] on span "Staff" at bounding box center [147, 147] width 147 height 18
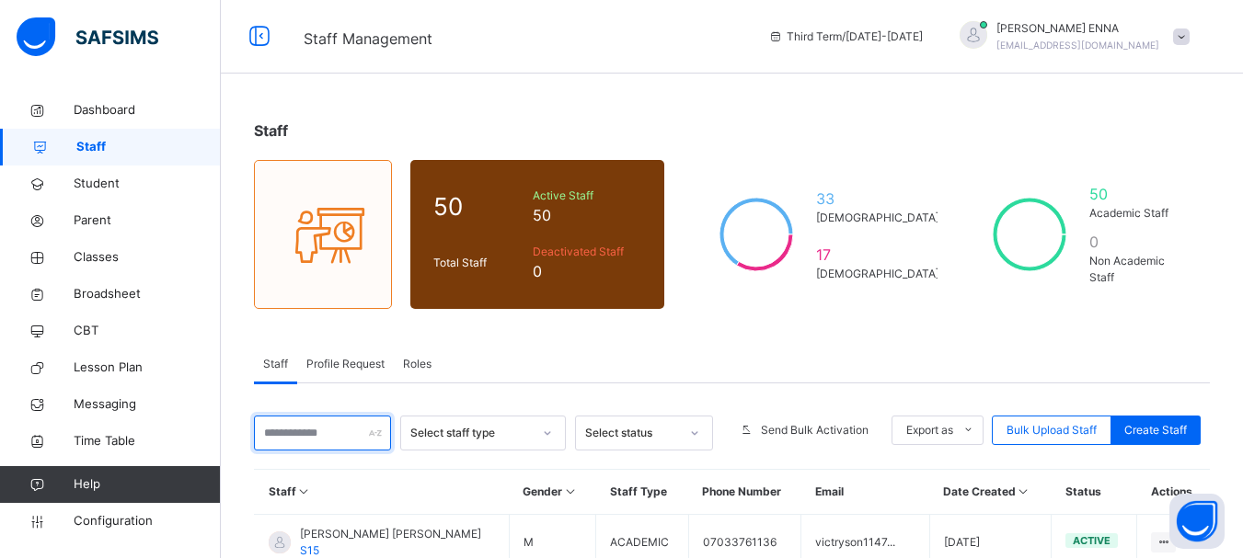
click at [347, 434] on input "text" at bounding box center [322, 433] width 137 height 35
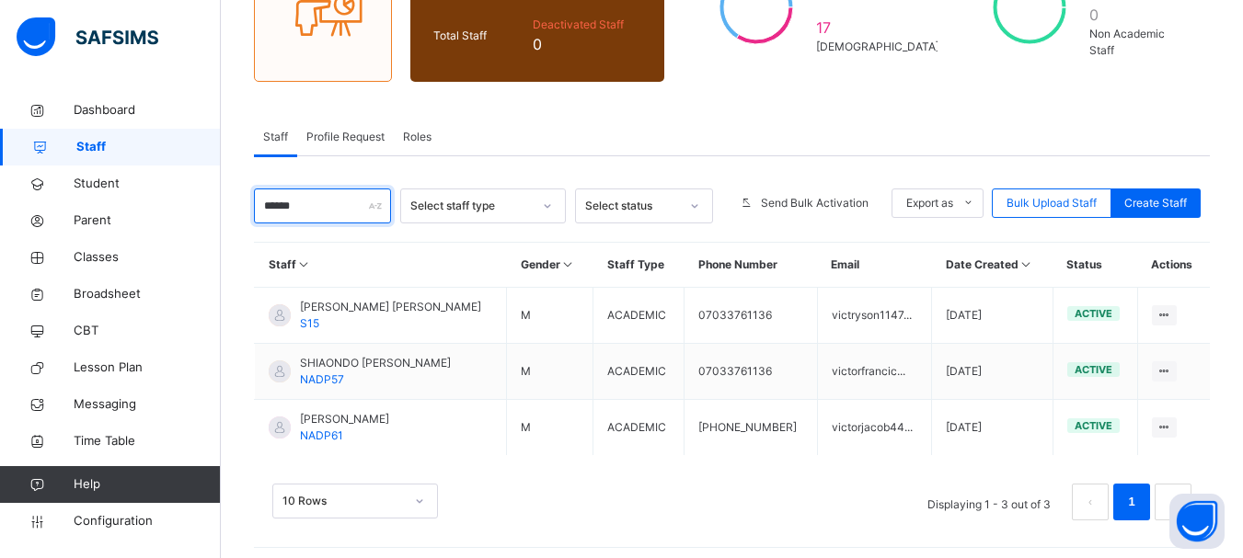
scroll to position [236, 0]
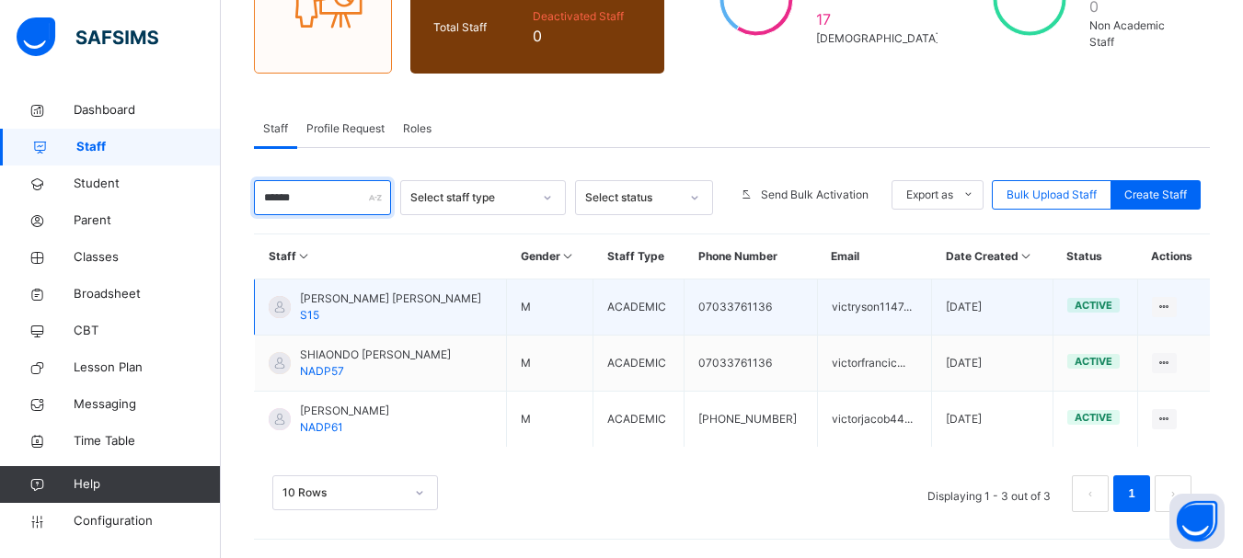
type input "******"
click at [396, 303] on span "[PERSON_NAME] [PERSON_NAME]" at bounding box center [390, 299] width 181 height 17
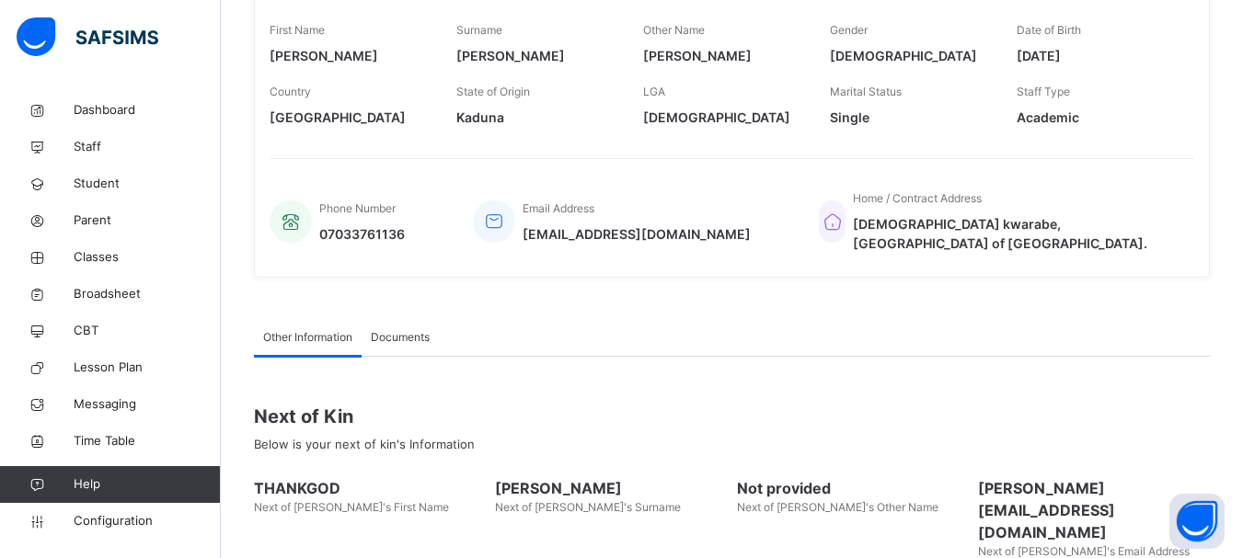
scroll to position [522, 0]
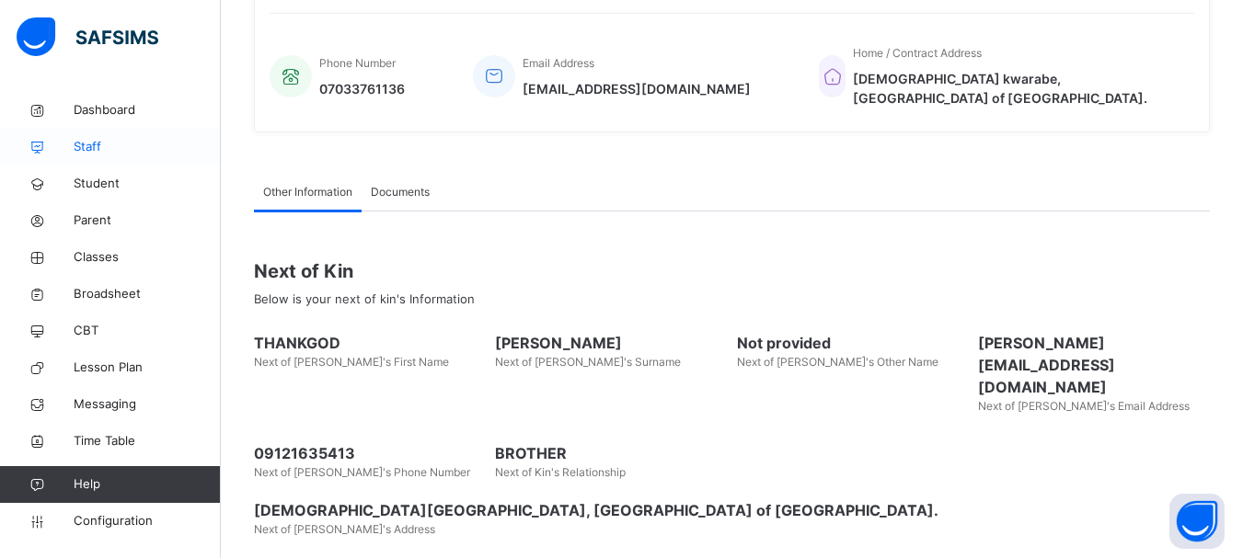
click at [95, 146] on span "Staff" at bounding box center [147, 147] width 147 height 18
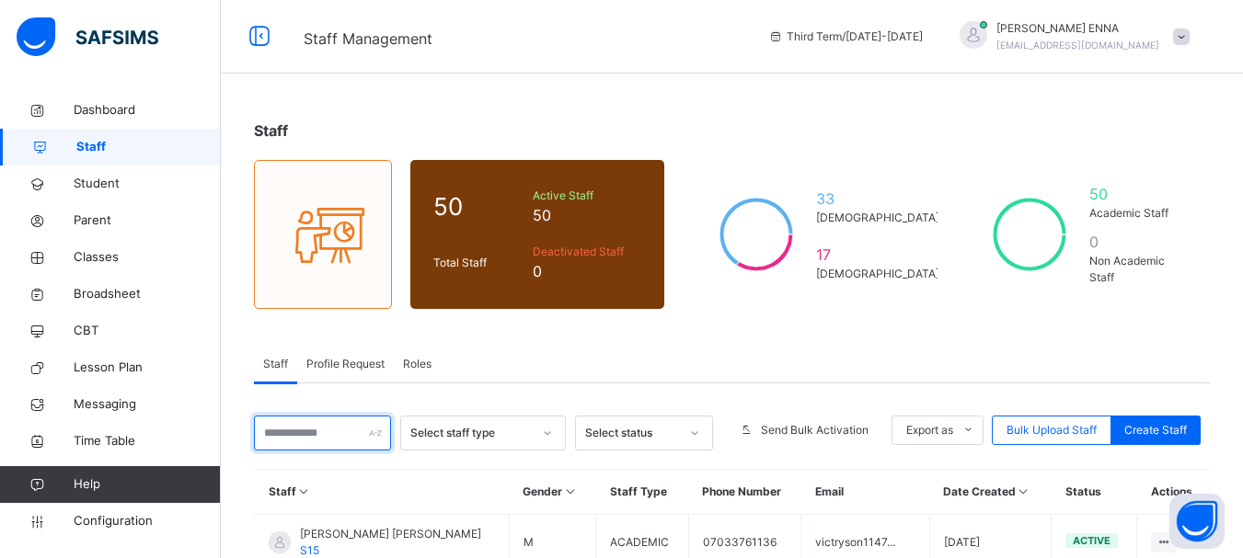
click at [341, 438] on input "text" at bounding box center [322, 433] width 137 height 35
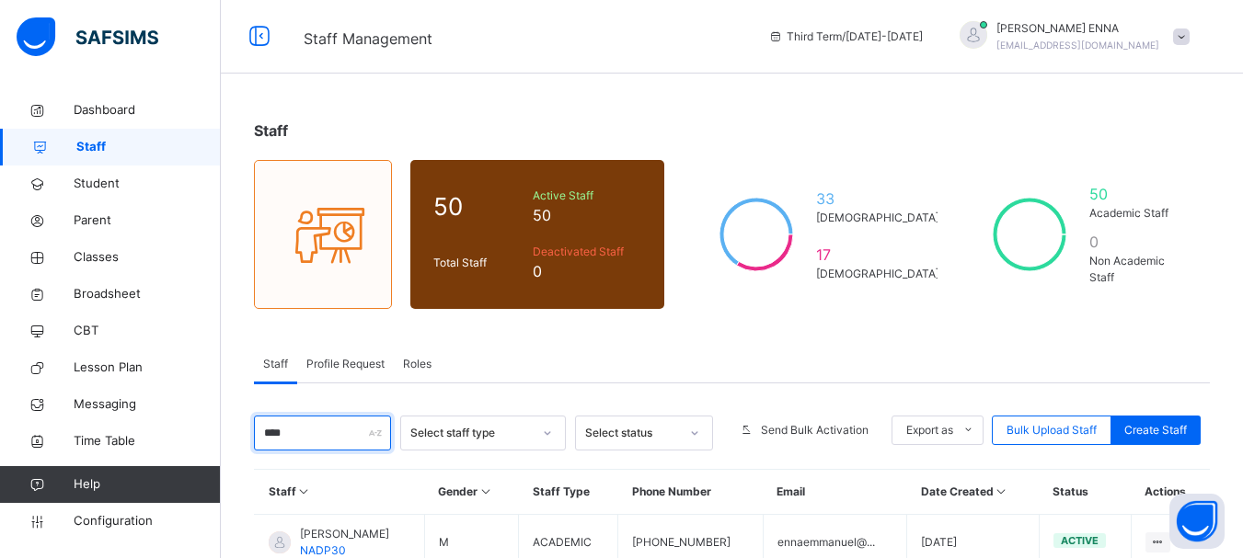
type input "****"
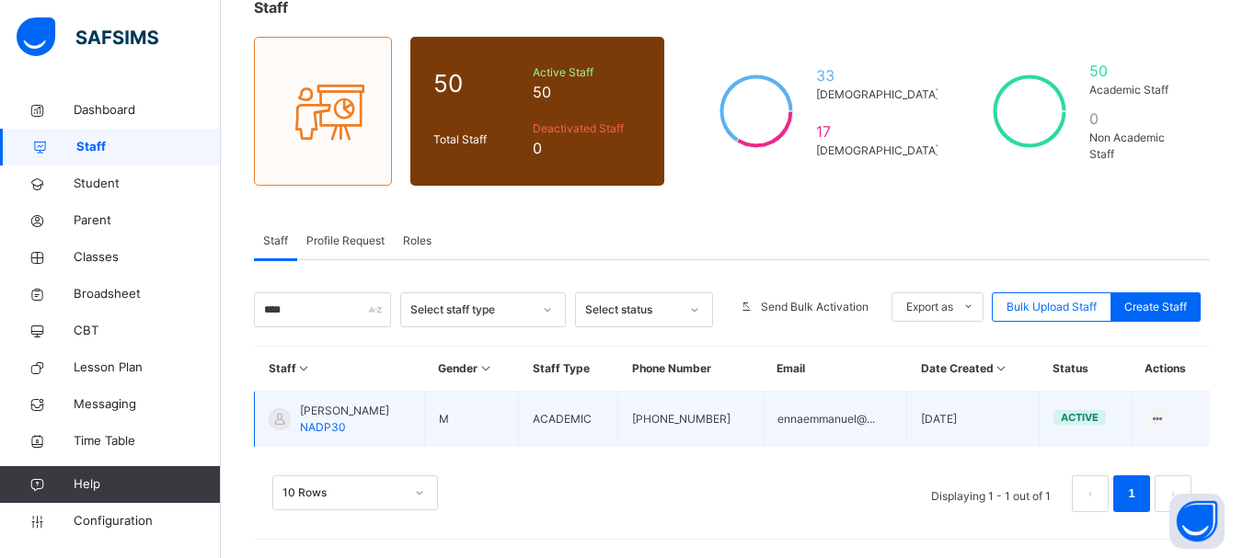
click at [371, 406] on span "[PERSON_NAME]" at bounding box center [344, 411] width 89 height 17
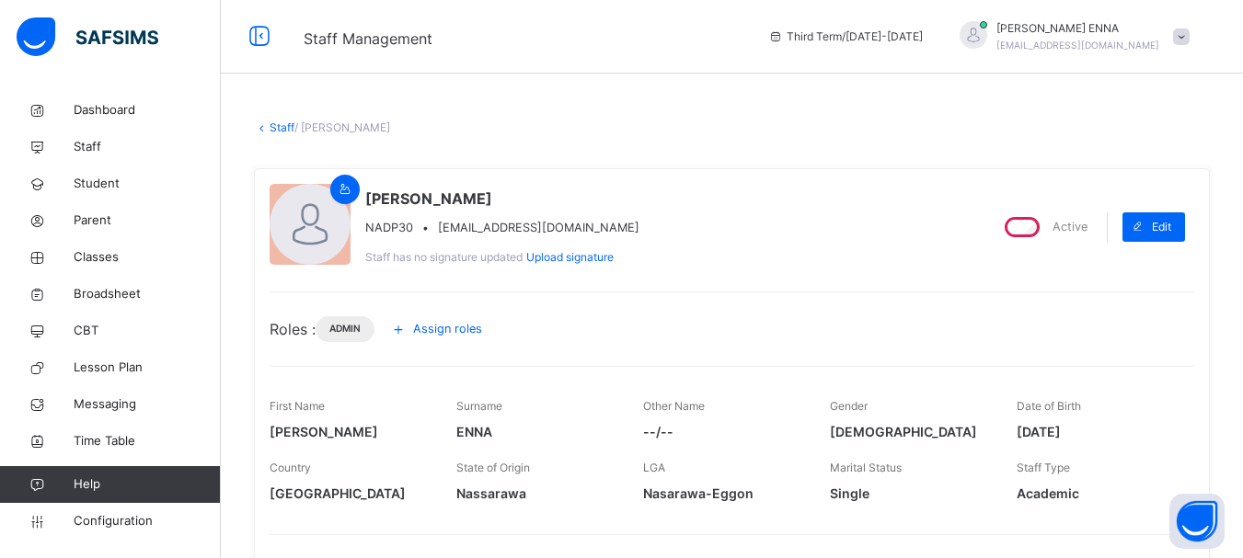
click at [323, 212] on div at bounding box center [310, 224] width 81 height 81
click at [345, 189] on icon at bounding box center [346, 189] width 16 height 17
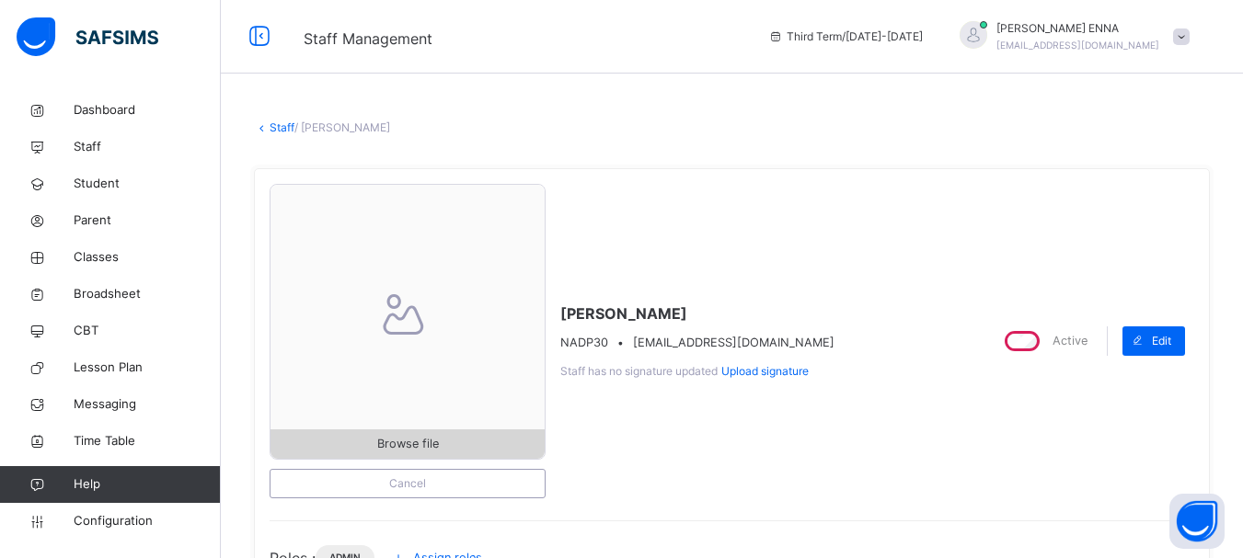
click at [397, 437] on span "Browse file" at bounding box center [408, 443] width 62 height 17
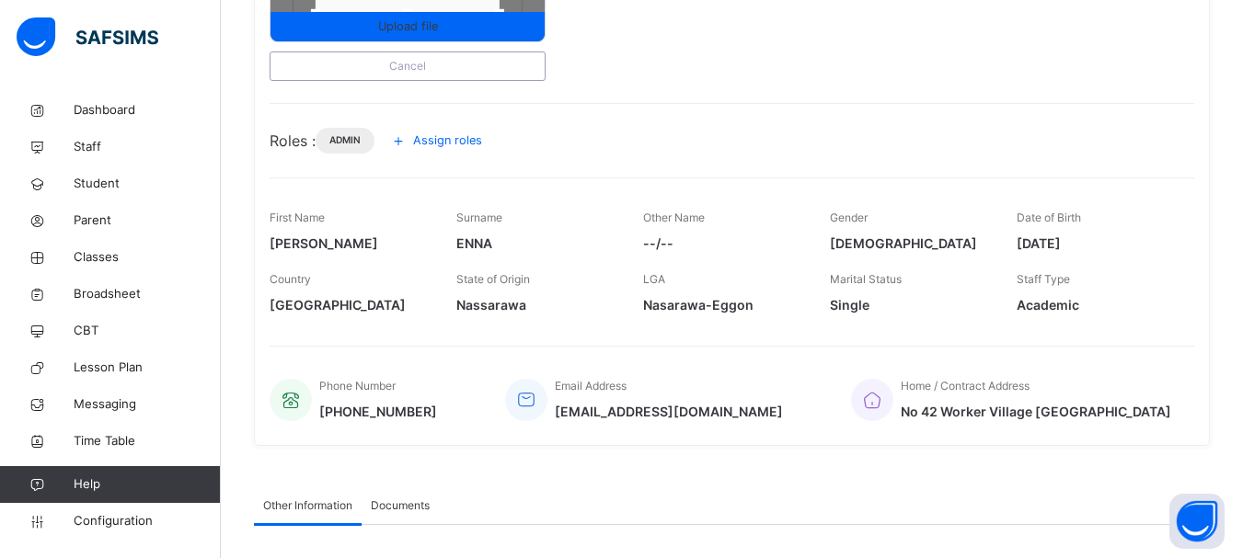
scroll to position [203, 0]
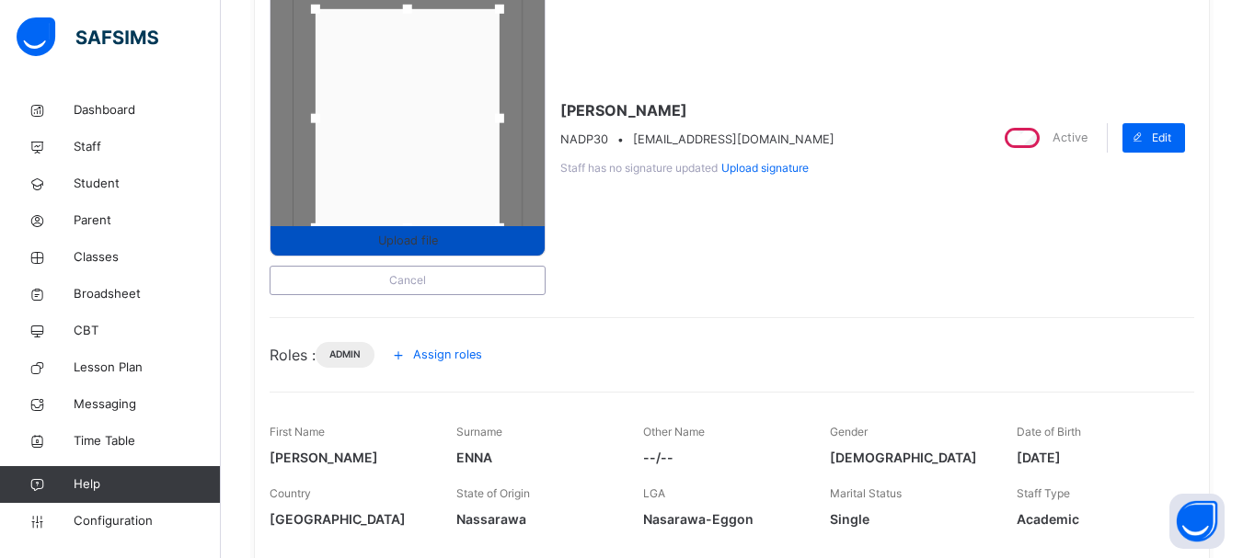
click at [462, 239] on span "Upload file" at bounding box center [407, 240] width 274 height 17
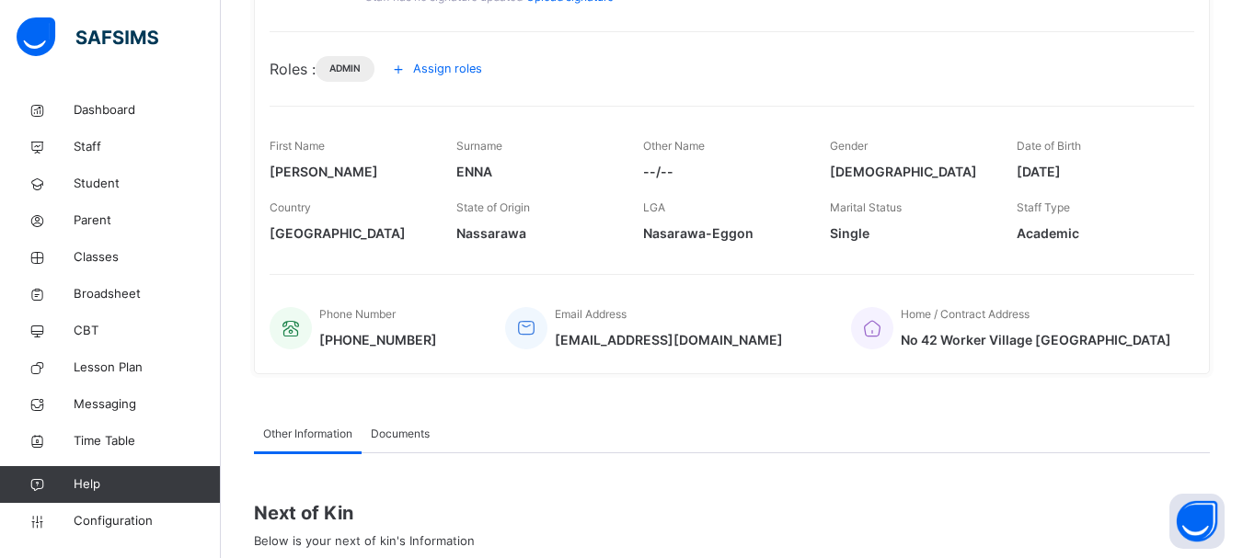
scroll to position [255, 0]
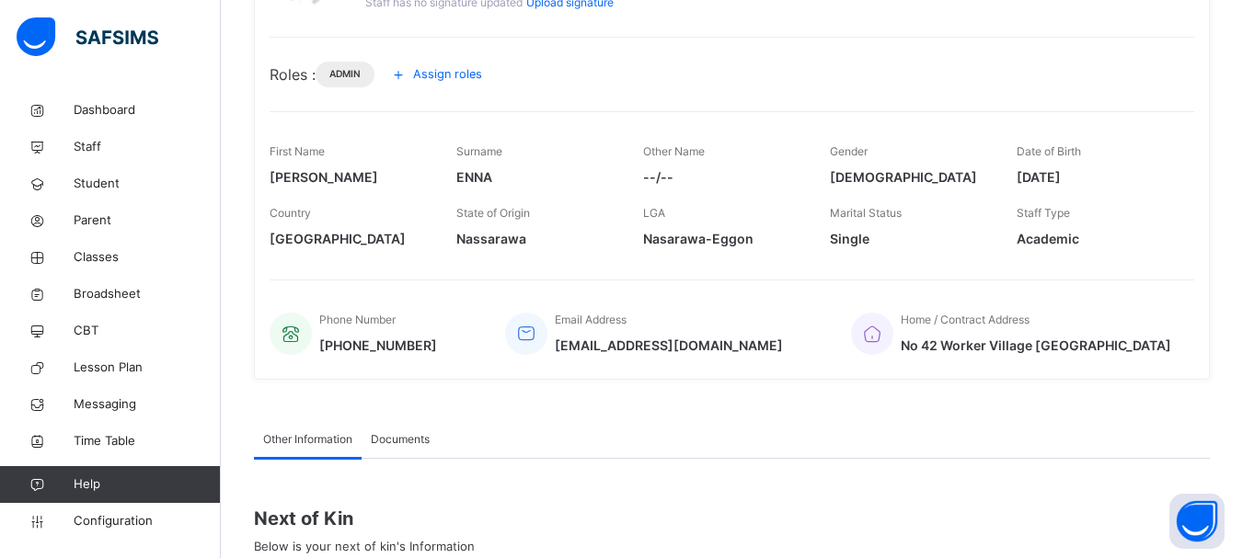
click at [1084, 177] on span "[DATE]" at bounding box center [1096, 176] width 159 height 19
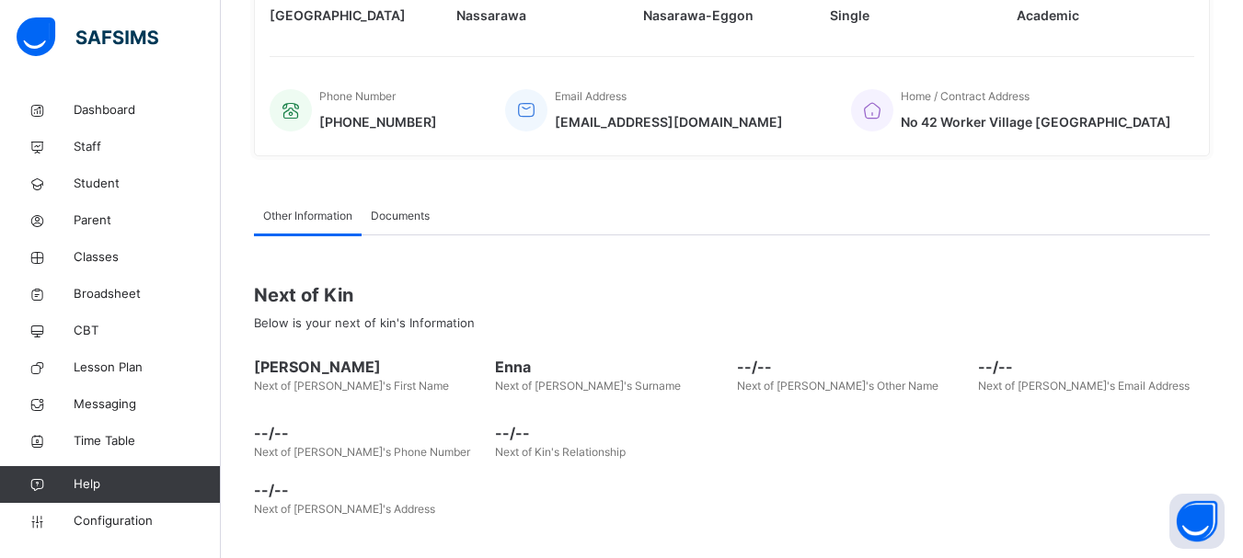
scroll to position [502, 0]
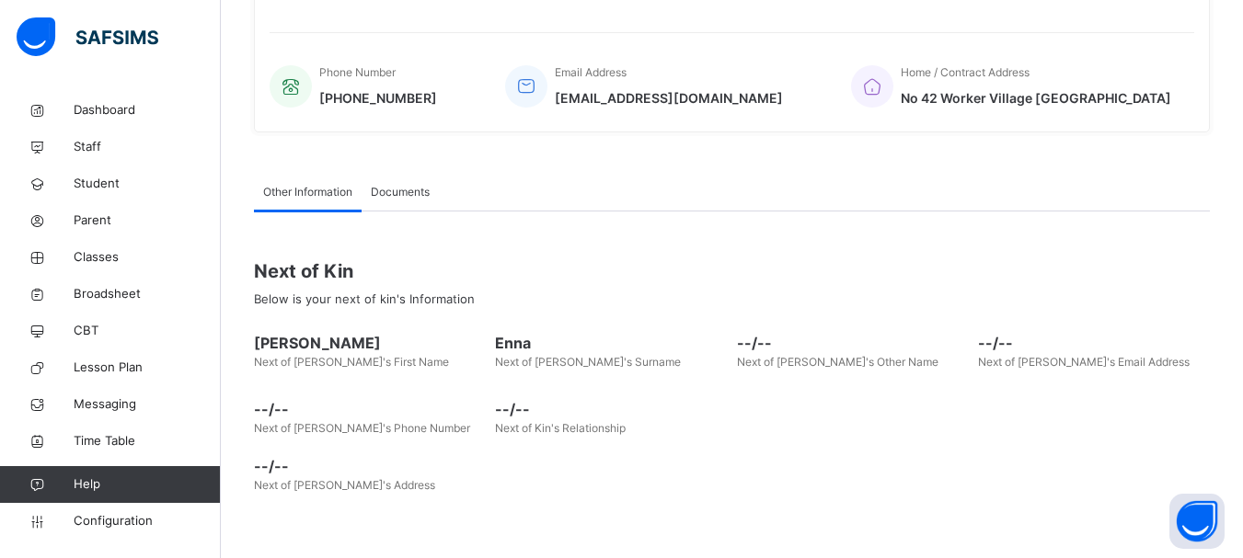
click at [408, 190] on span "Documents" at bounding box center [400, 192] width 59 height 17
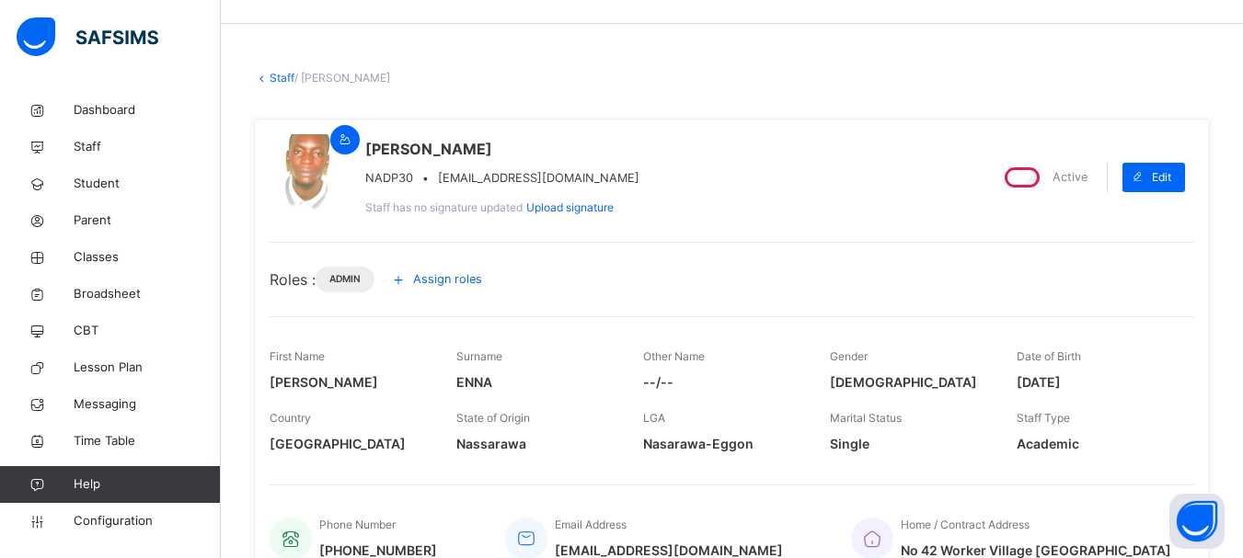
scroll to position [0, 0]
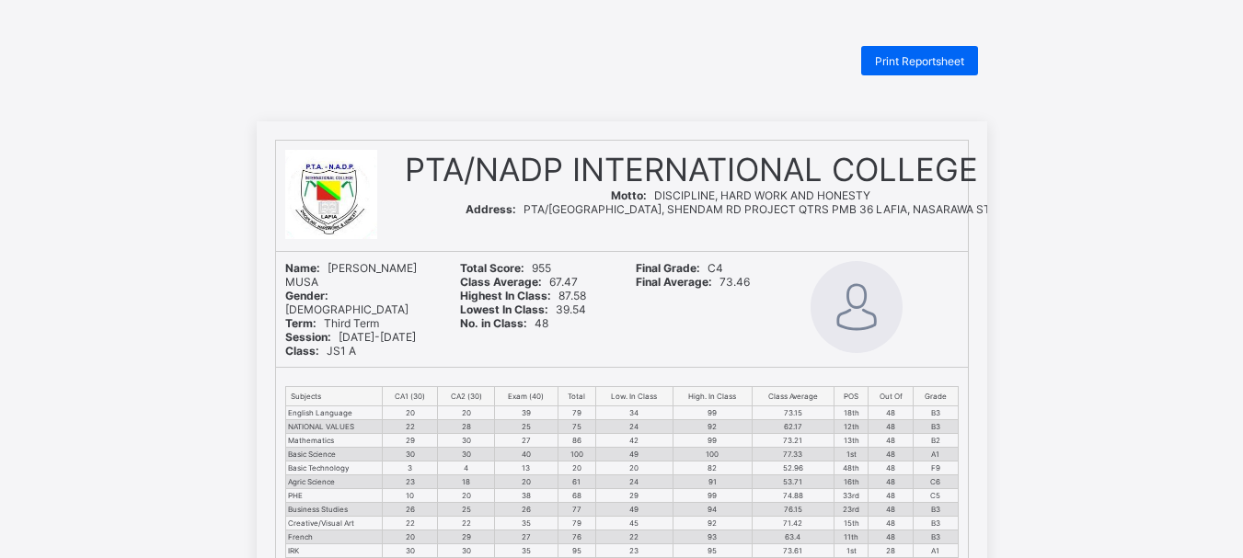
scroll to position [485, 0]
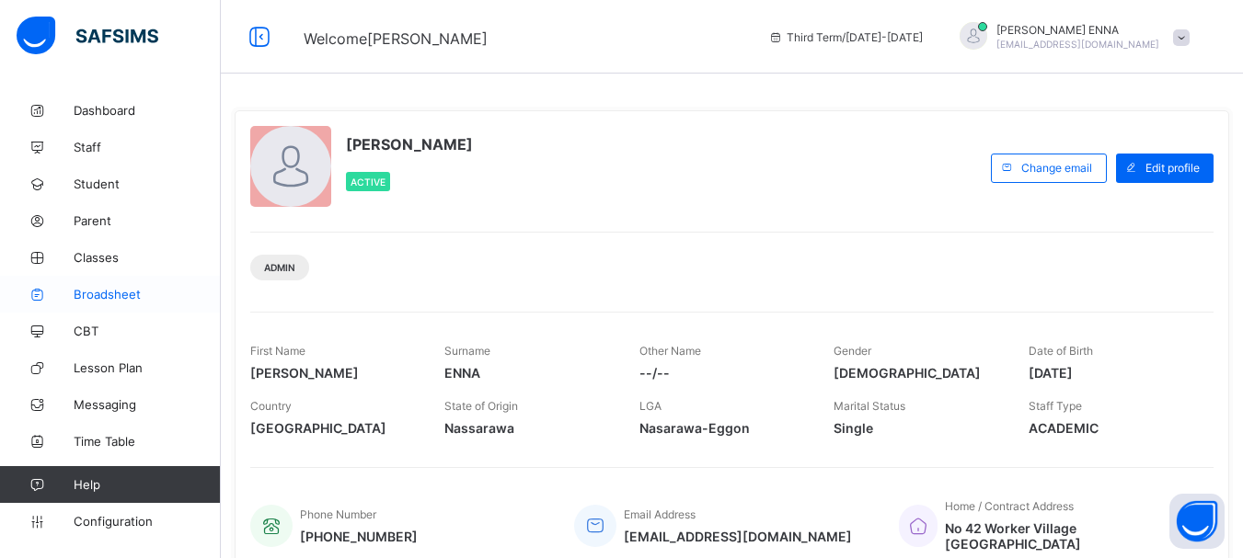
click at [120, 295] on span "Broadsheet" at bounding box center [147, 294] width 147 height 15
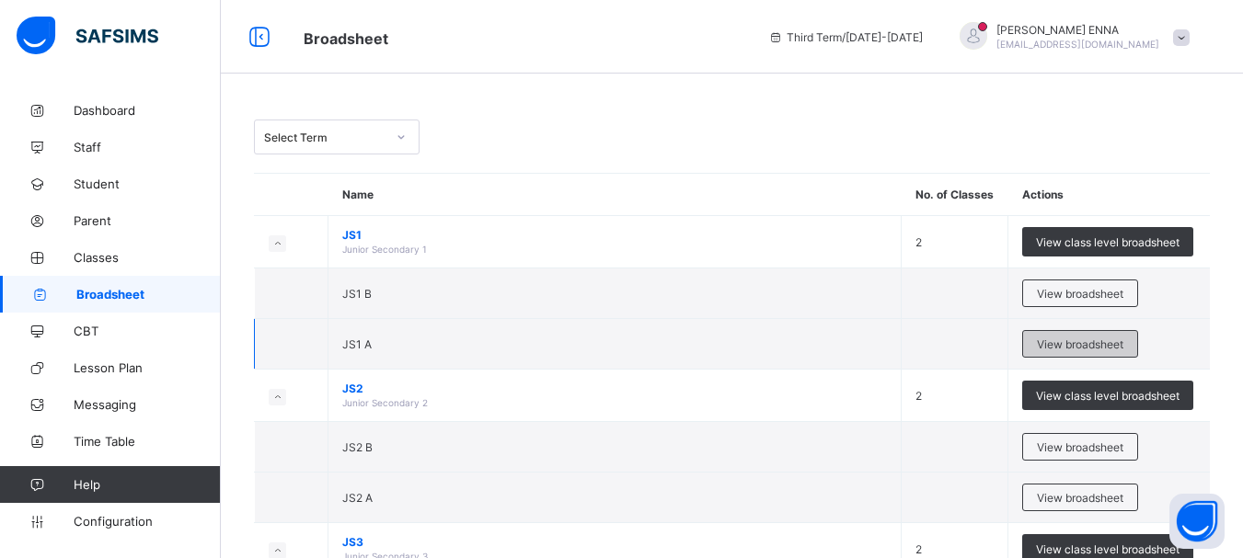
click at [1074, 342] on span "View broadsheet" at bounding box center [1080, 345] width 86 height 14
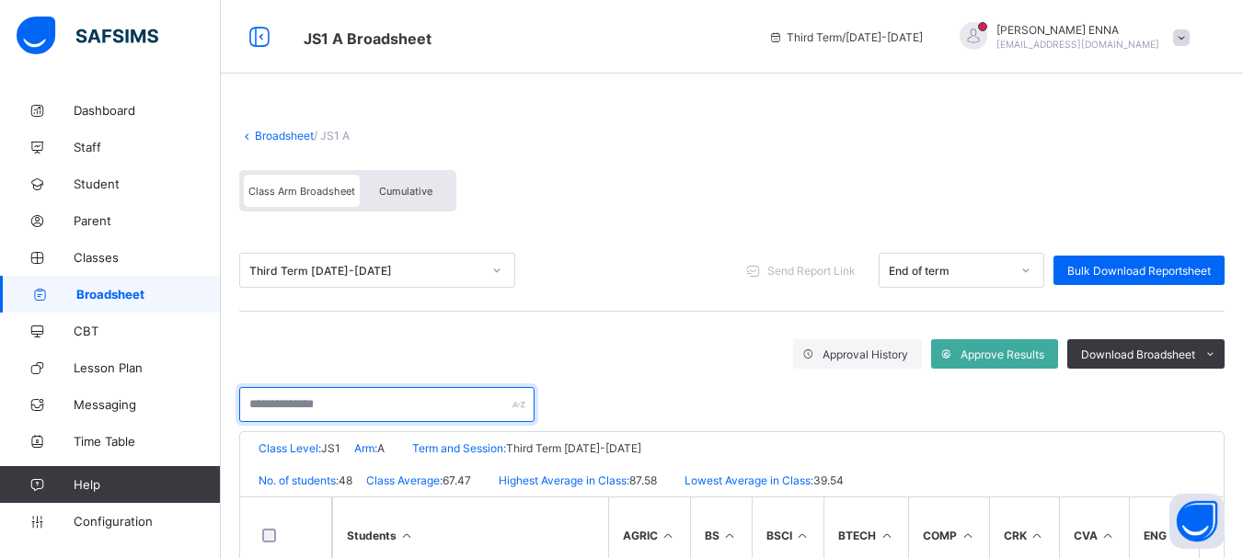
click at [404, 400] on input "text" at bounding box center [386, 404] width 295 height 35
paste input "**********"
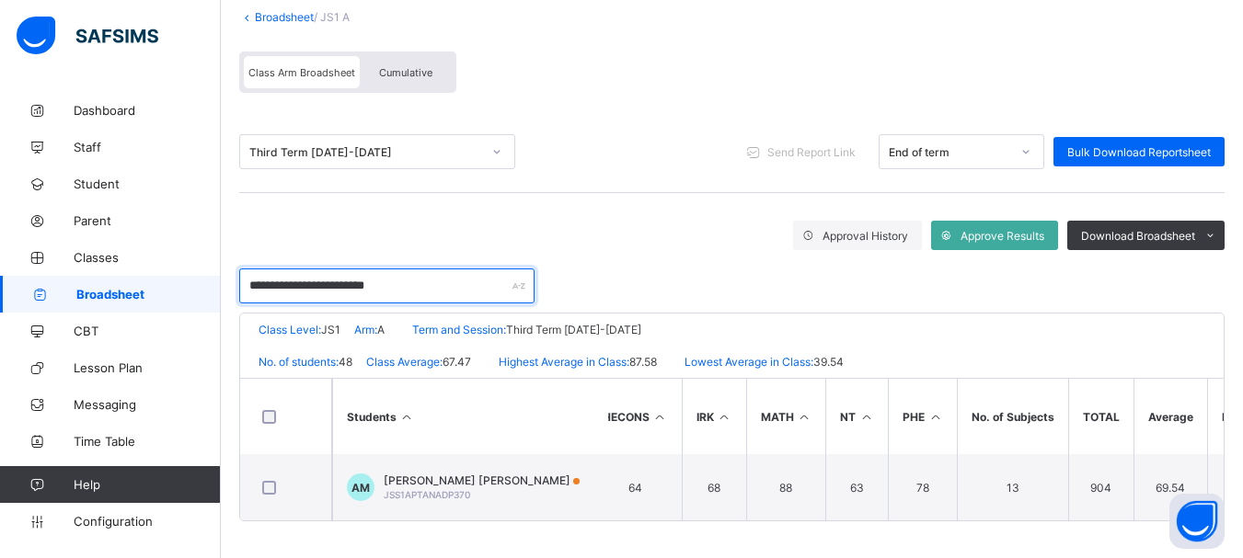
scroll to position [0, 796]
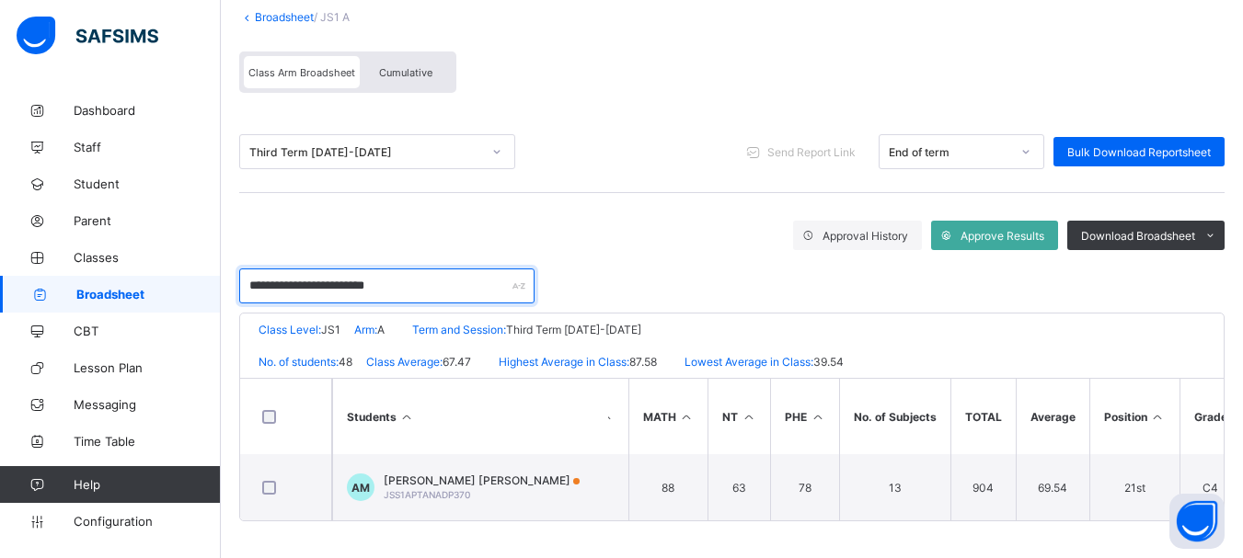
type input "**********"
